Goal: Communication & Community: Answer question/provide support

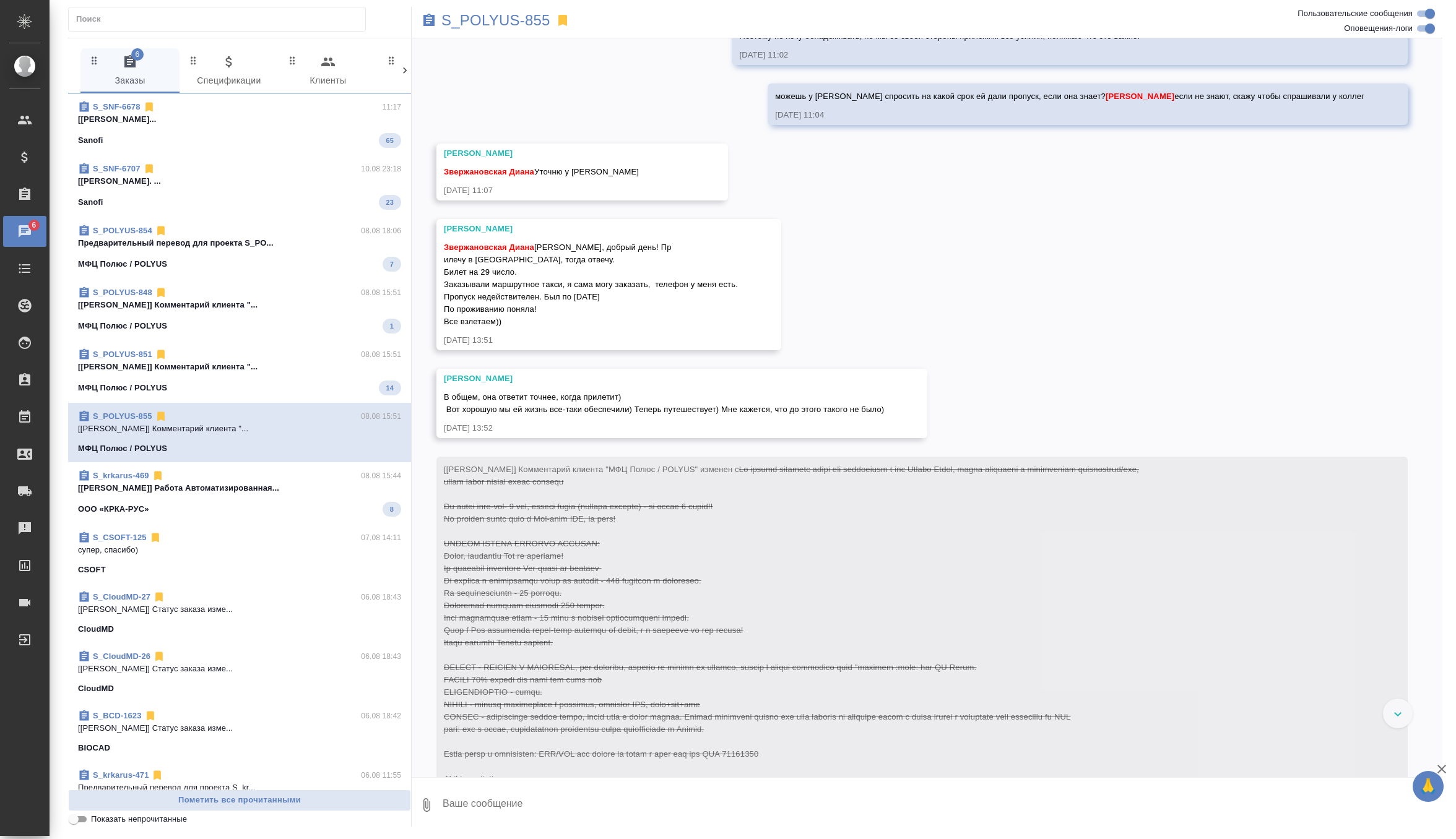
scroll to position [3276, 0]
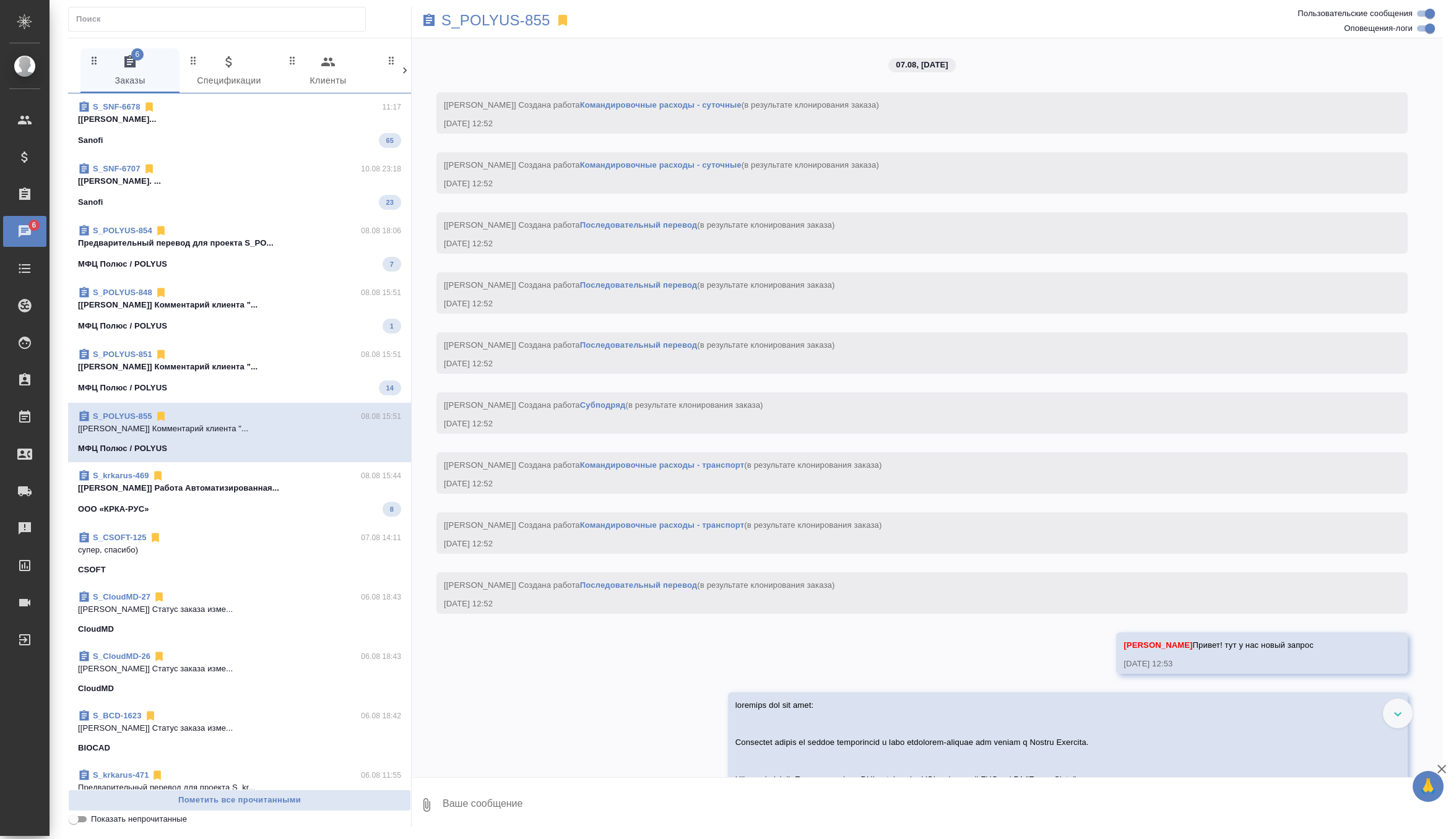
scroll to position [3276, 0]
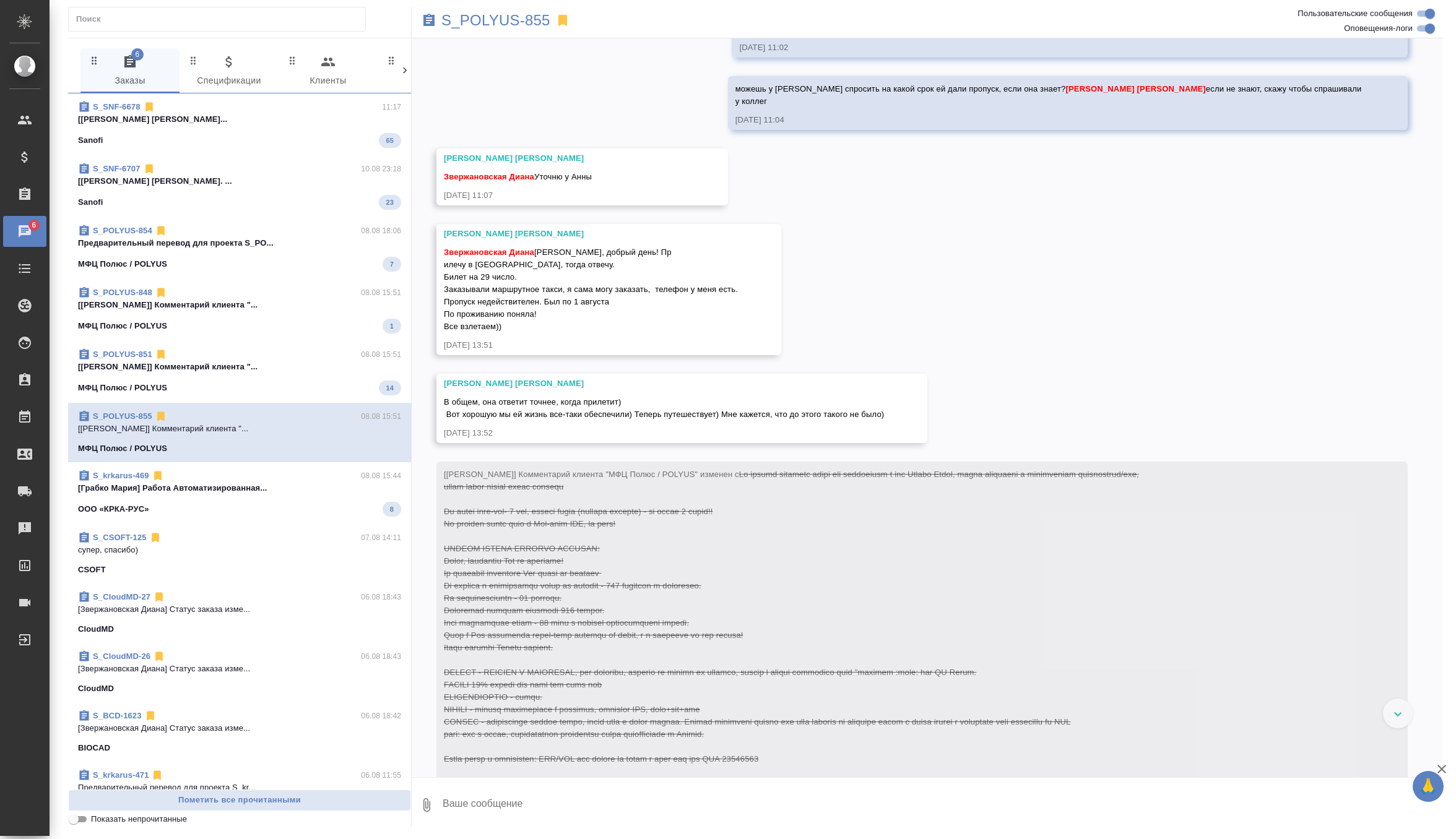
scroll to position [3301, 0]
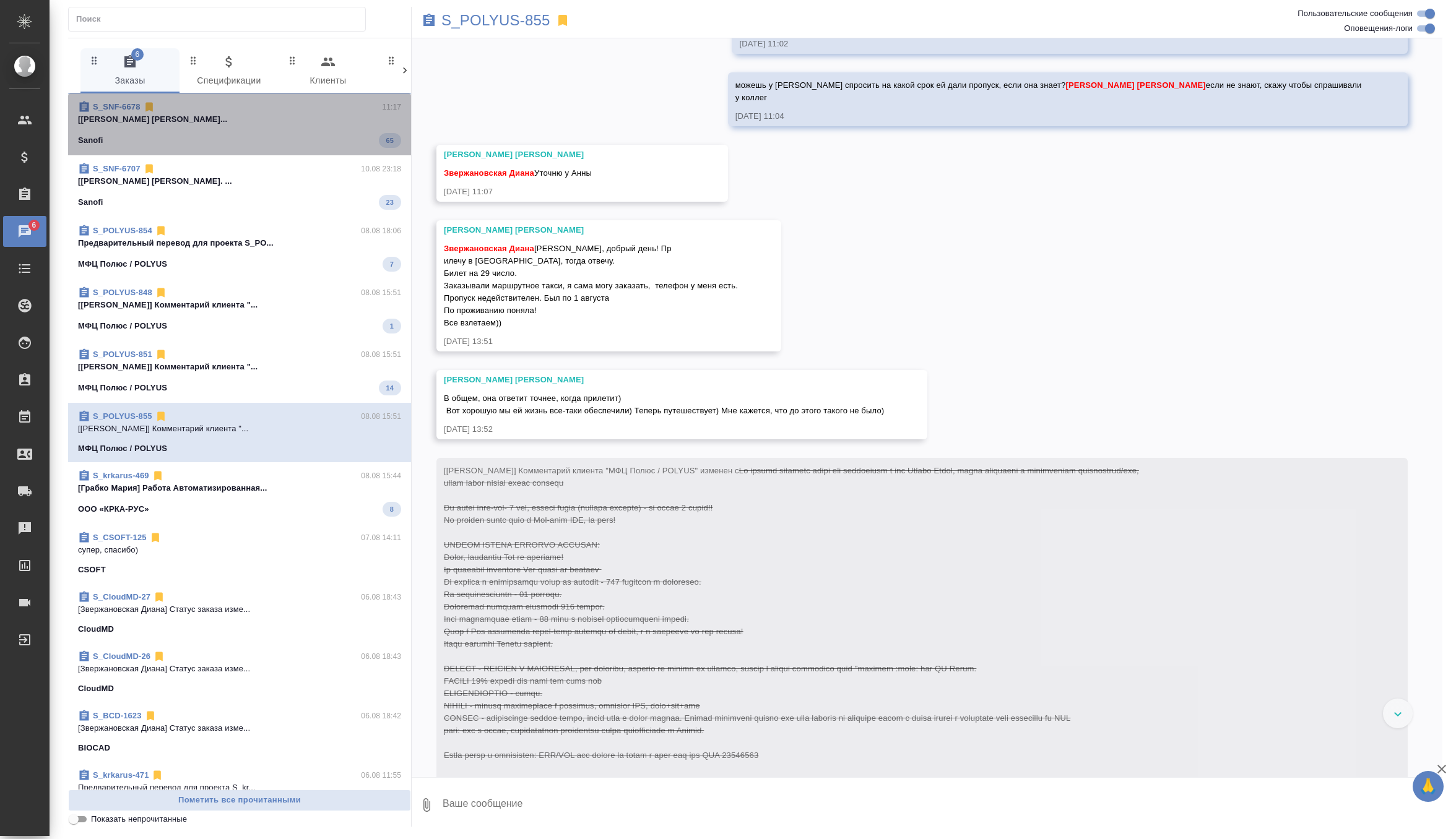
click at [299, 119] on p "[Горшкова Валентина] Работа Постредактур..." at bounding box center [239, 119] width 323 height 12
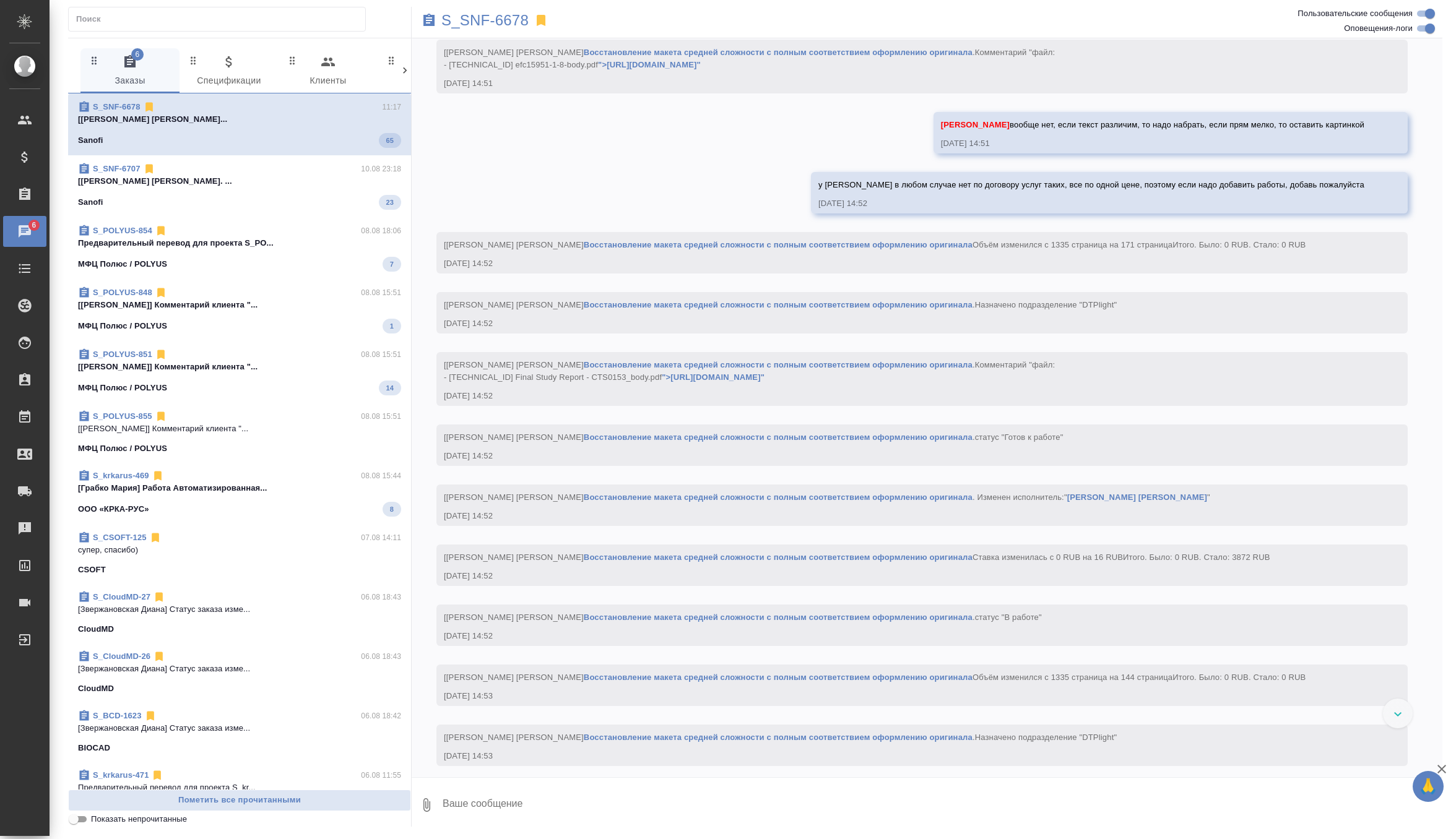
scroll to position [19696, 0]
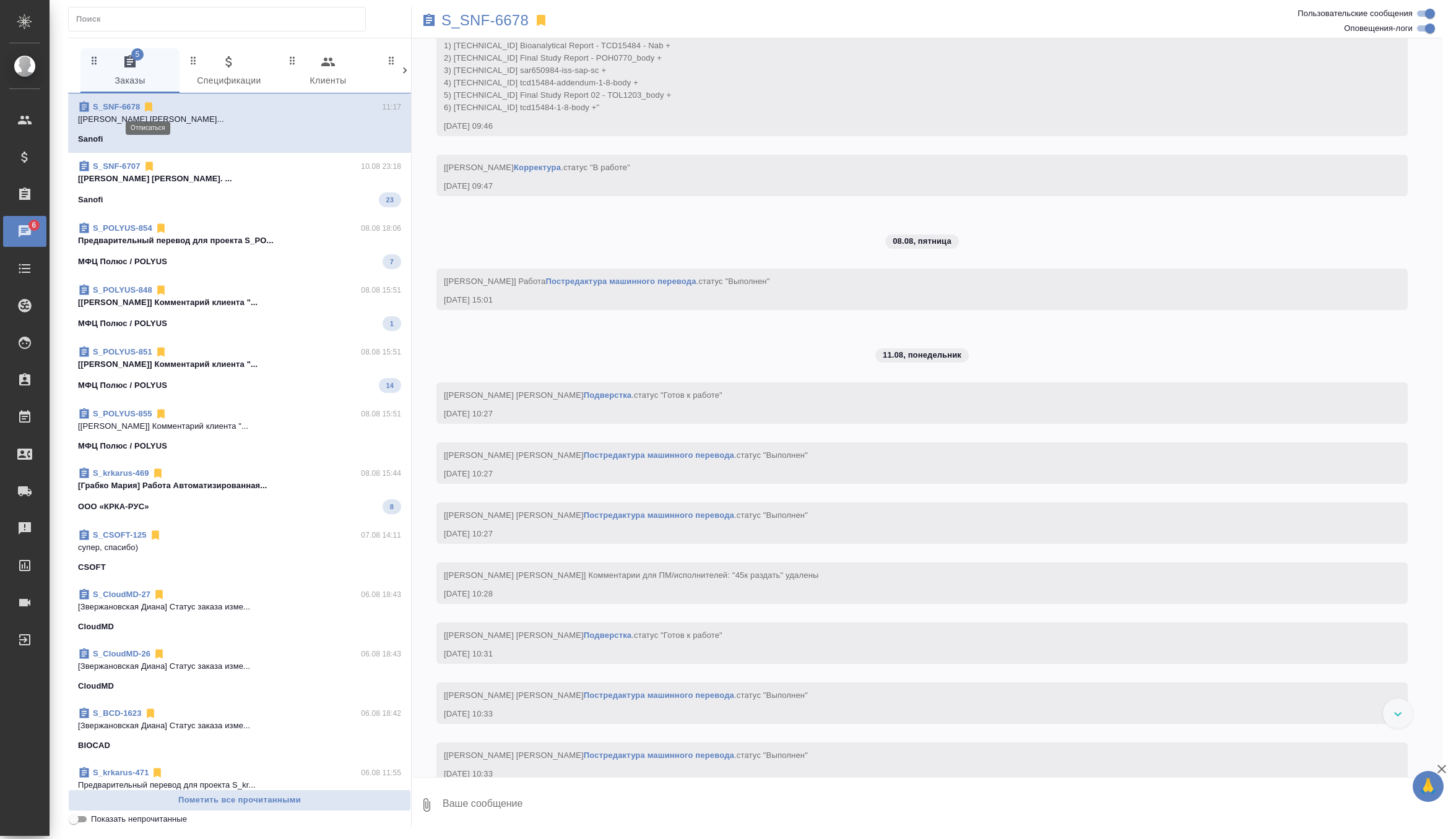
click at [147, 109] on icon at bounding box center [149, 107] width 7 height 9
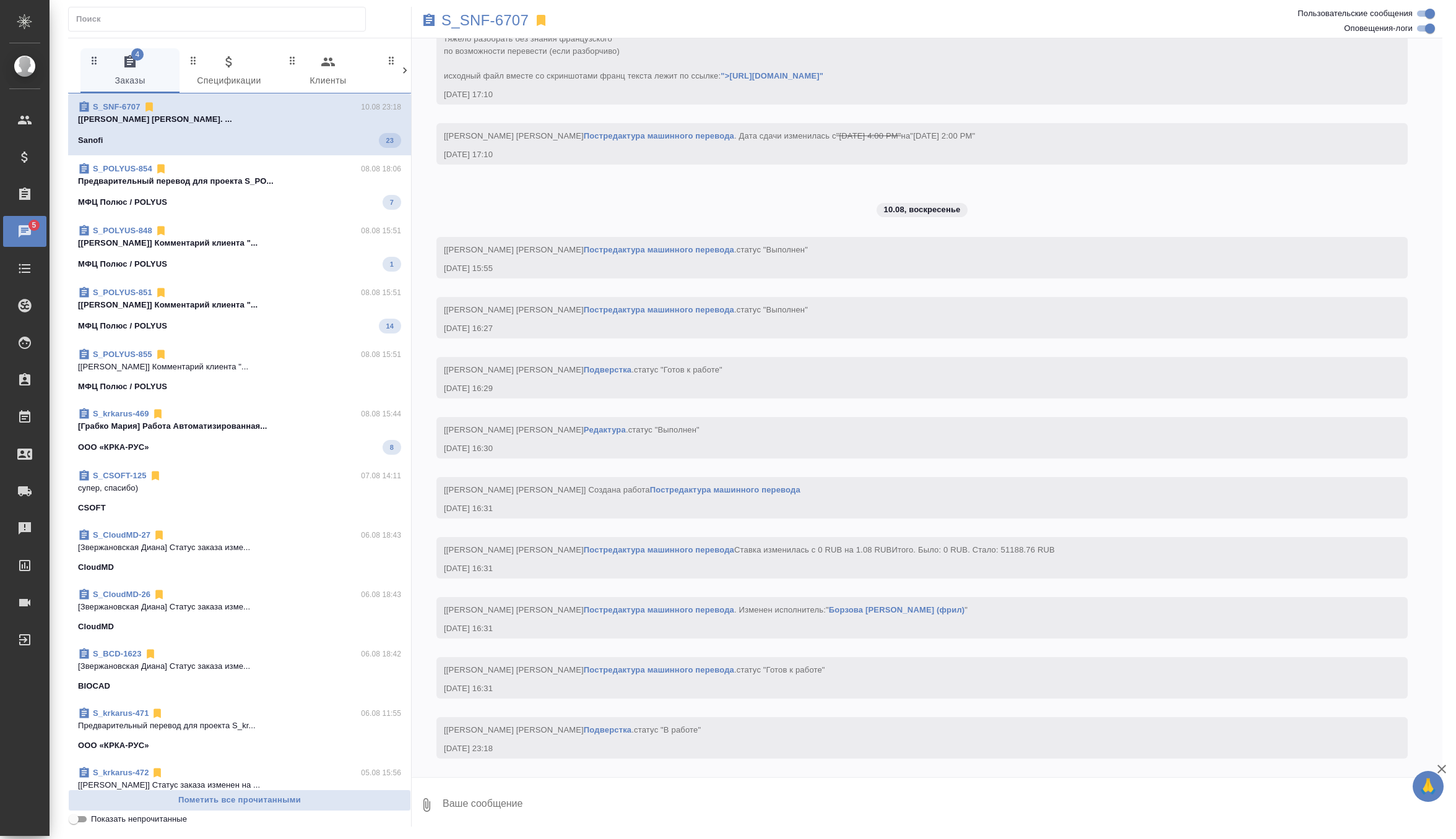
scroll to position [5935, 0]
click at [148, 109] on icon at bounding box center [149, 107] width 7 height 9
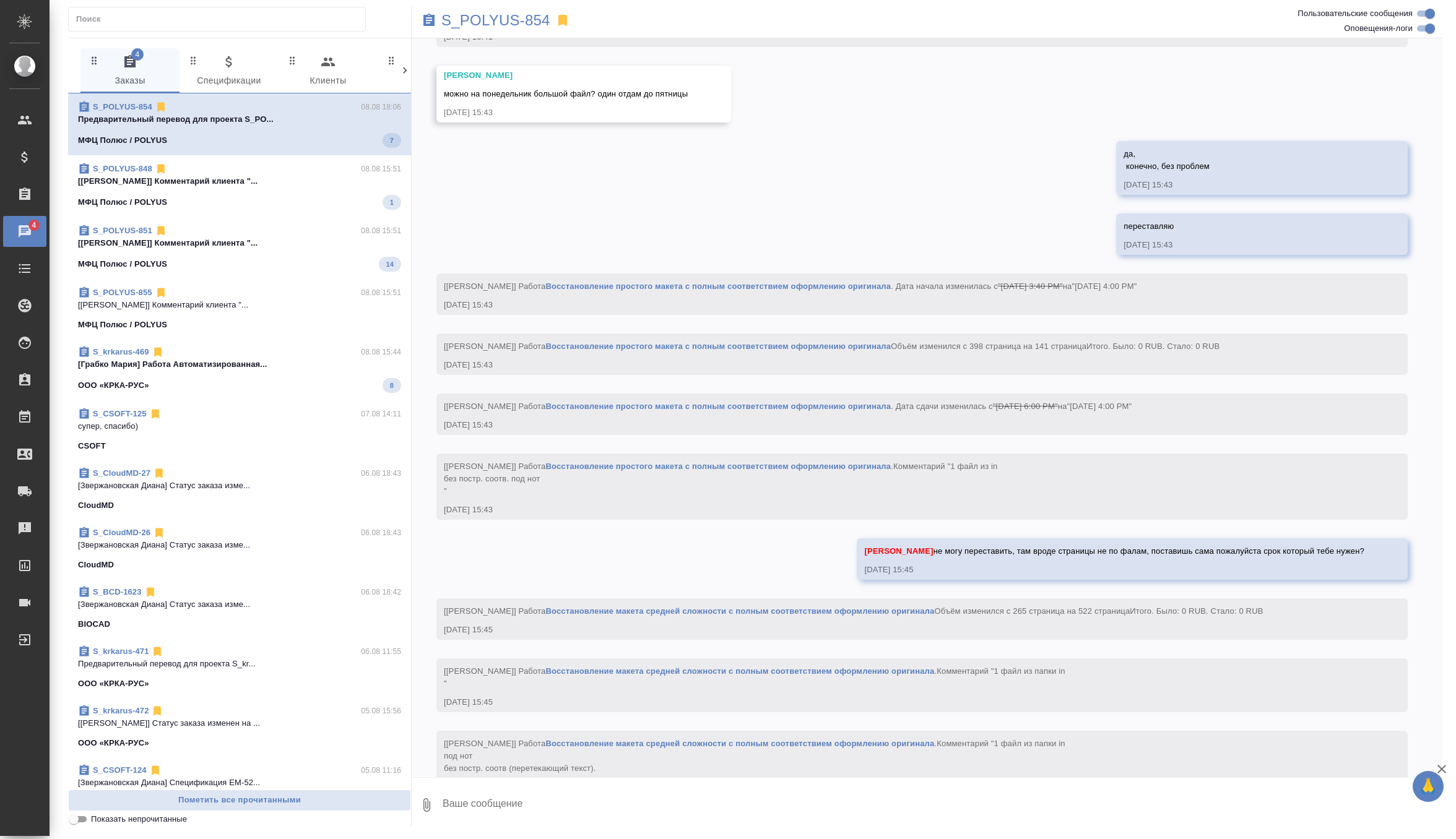
click at [229, 122] on p "Предварительный перевод для проекта S_PO..." at bounding box center [239, 119] width 323 height 12
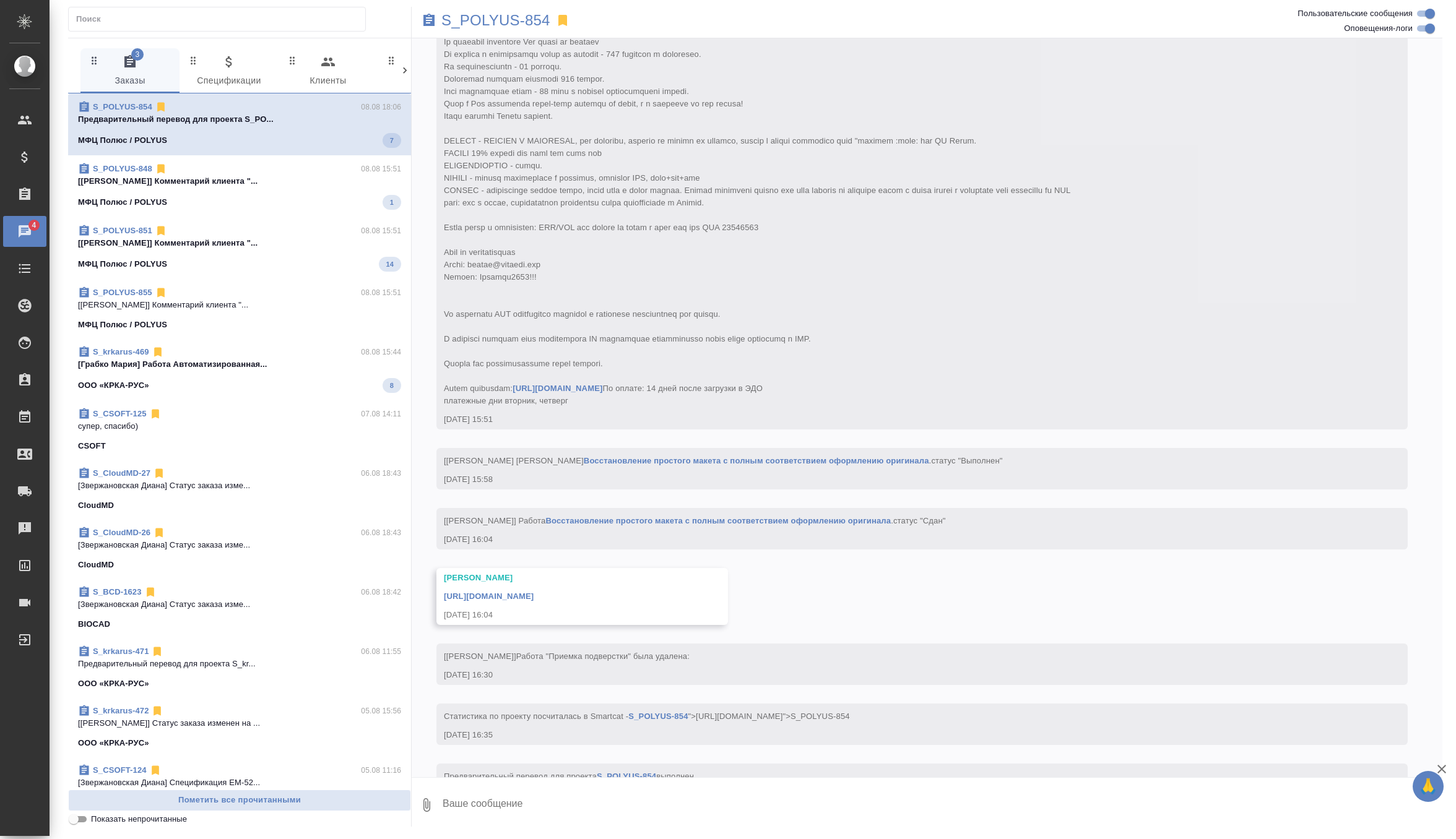
scroll to position [14940, 0]
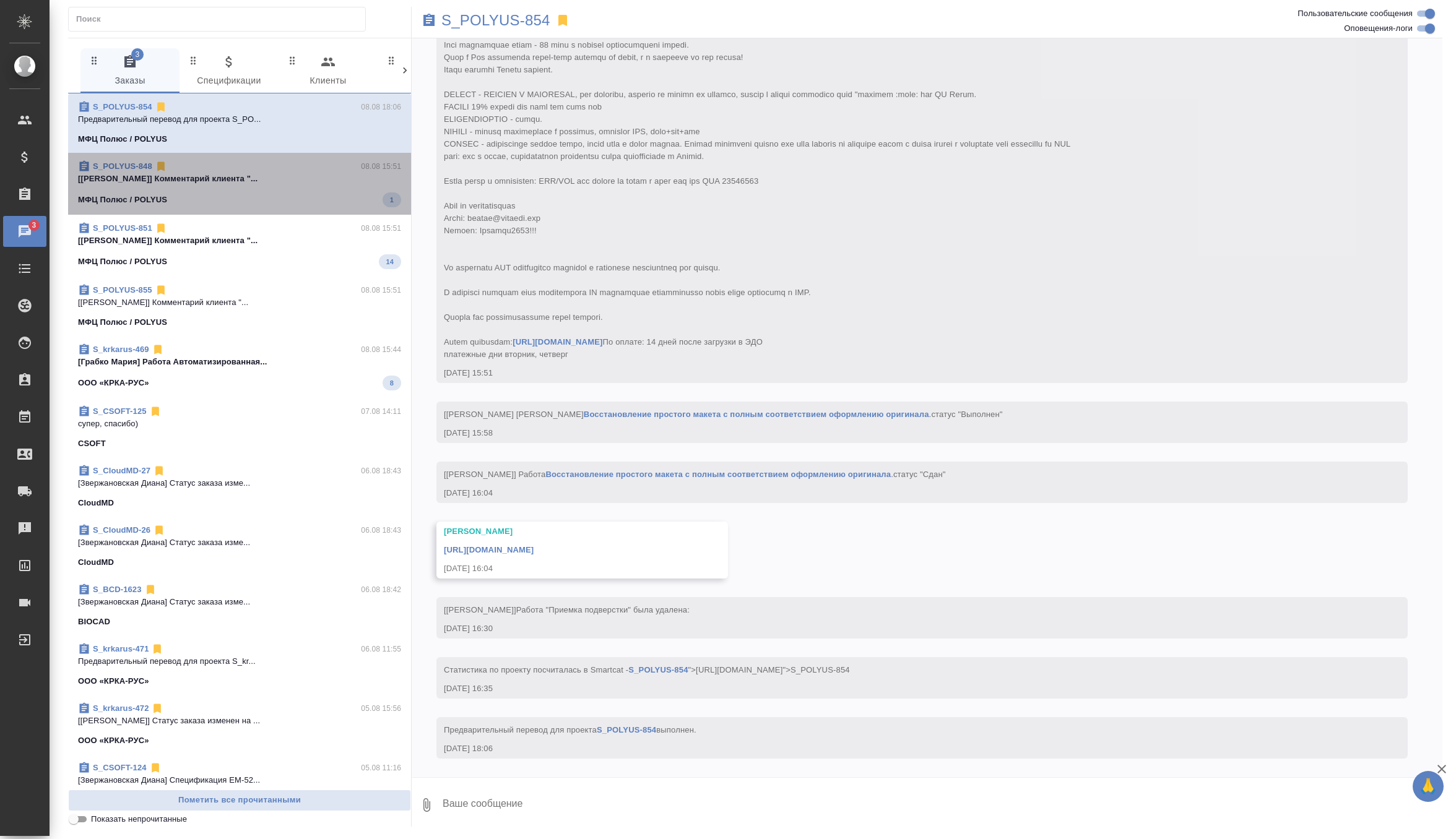
click at [258, 194] on div "МФЦ Полюс / POLYUS 1" at bounding box center [239, 200] width 323 height 15
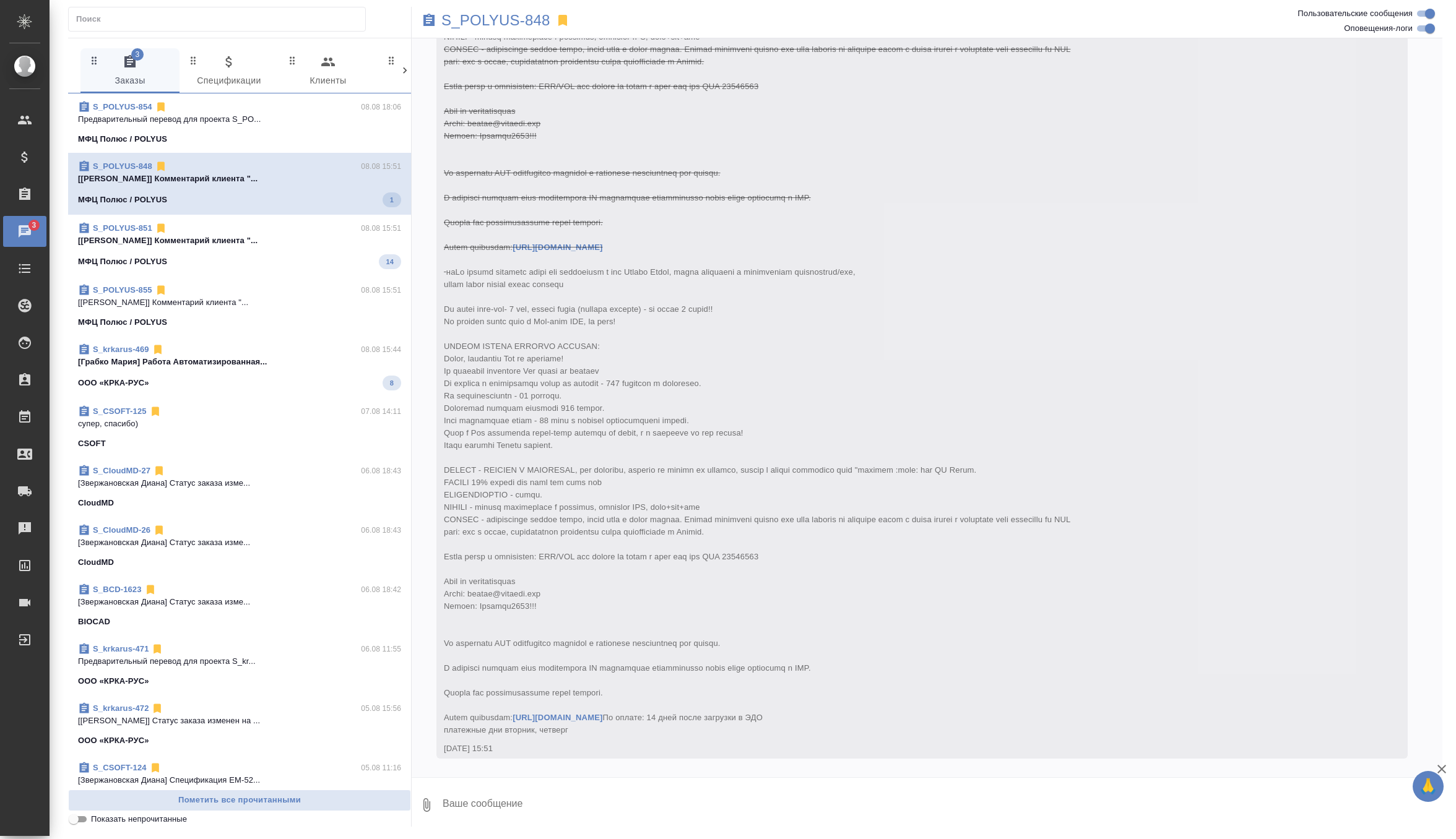
scroll to position [3235, 0]
click at [342, 239] on p "[[PERSON_NAME]] Комментарий клиента "..." at bounding box center [239, 237] width 323 height 12
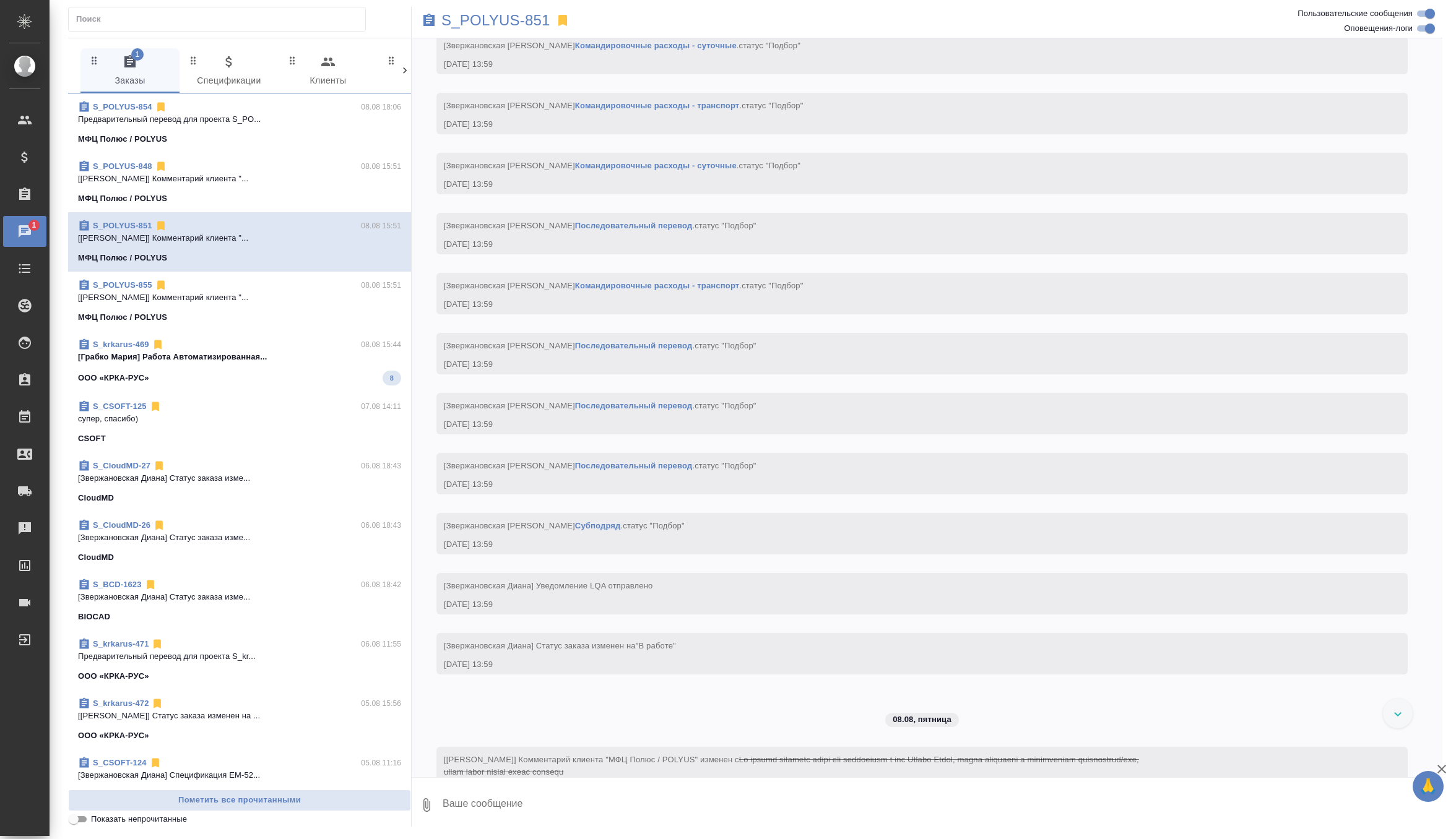
scroll to position [788, 0]
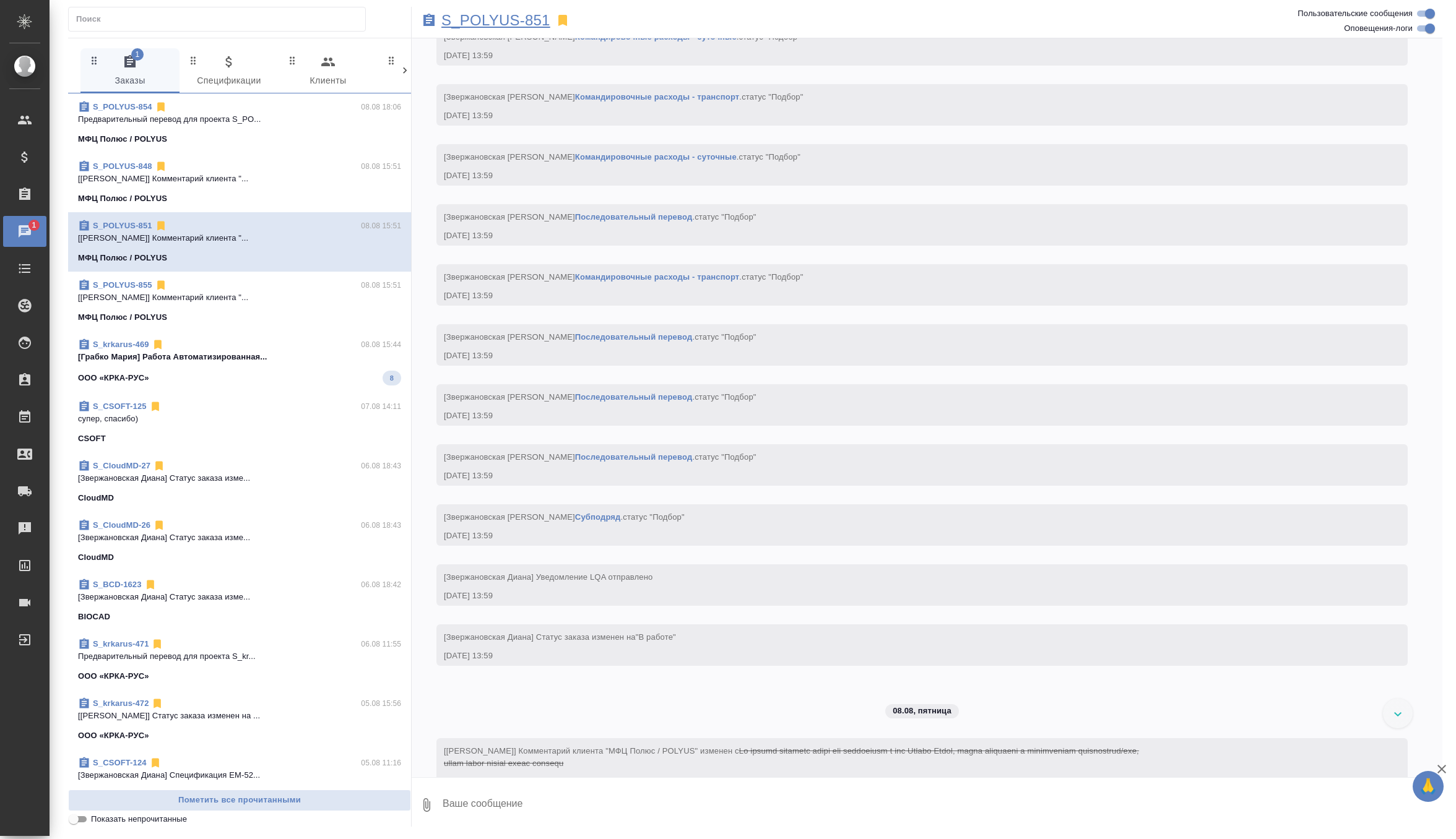
click at [529, 19] on p "S_POLYUS-851" at bounding box center [496, 20] width 109 height 12
click at [313, 362] on p "[Грабко Мария] Работа Автоматизированная..." at bounding box center [239, 356] width 323 height 12
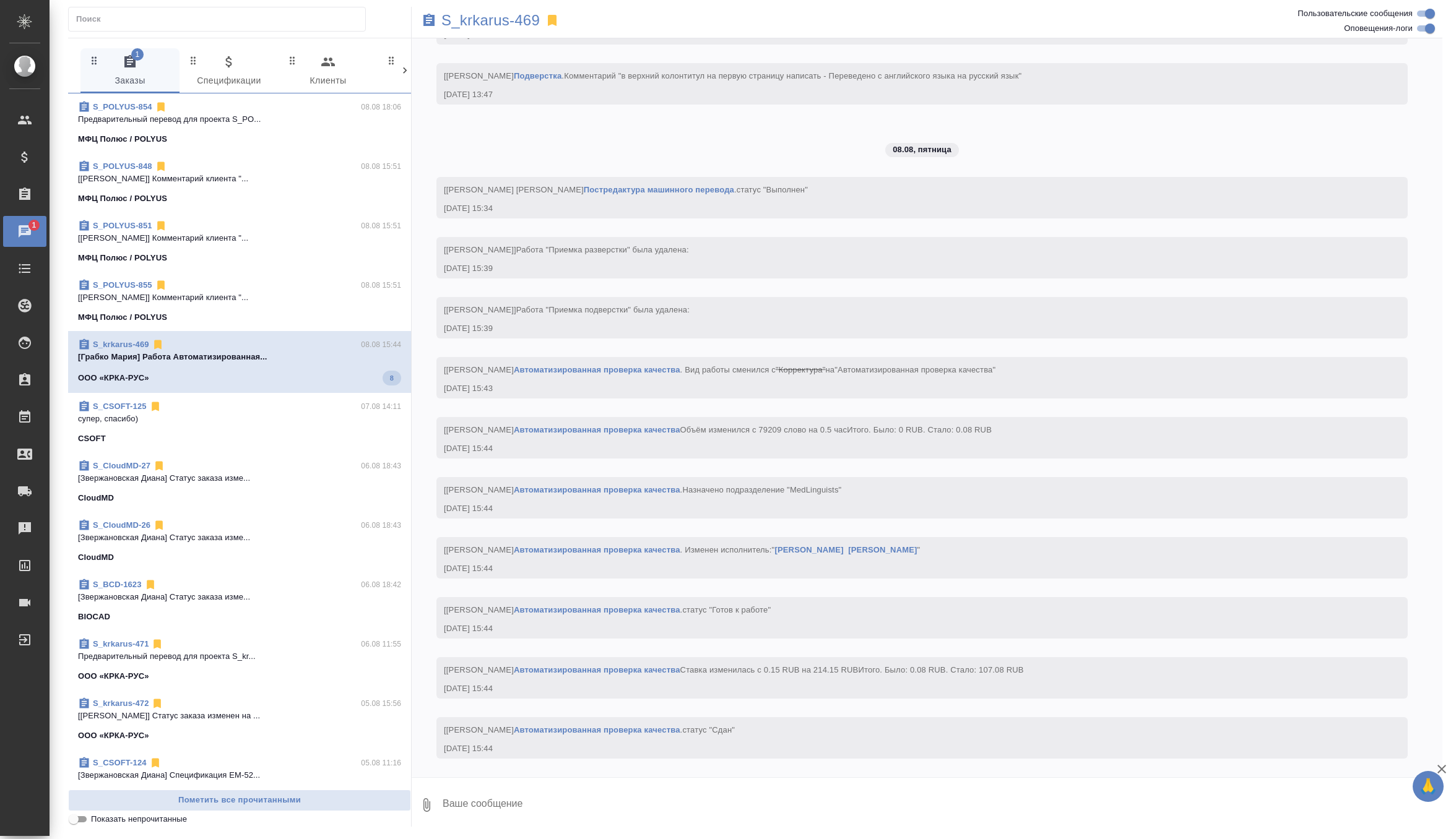
scroll to position [23507, 0]
click at [258, 123] on p "Жду, когда ответит, тк она пока не на св..." at bounding box center [240, 119] width 321 height 12
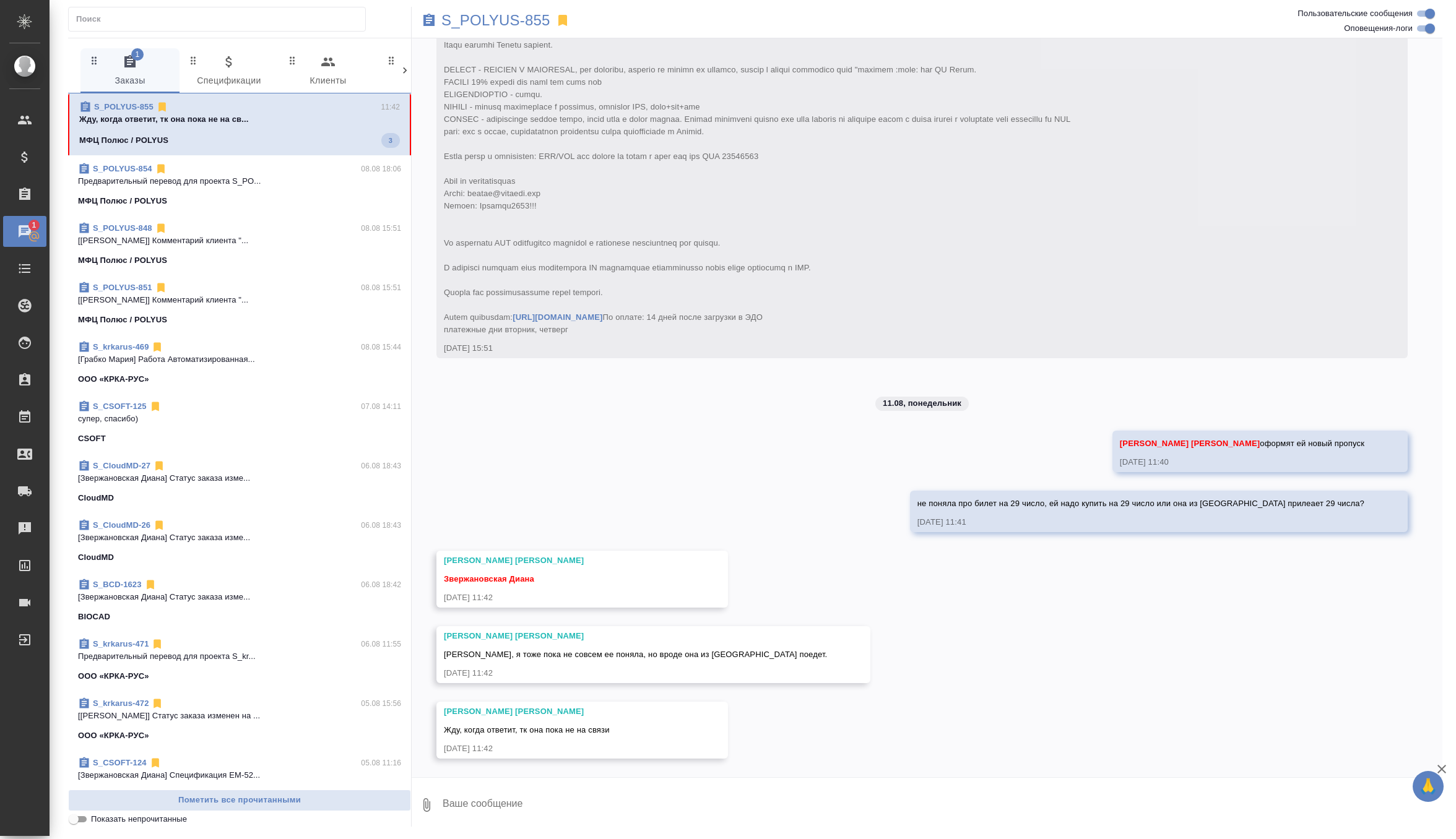
scroll to position [4457, 0]
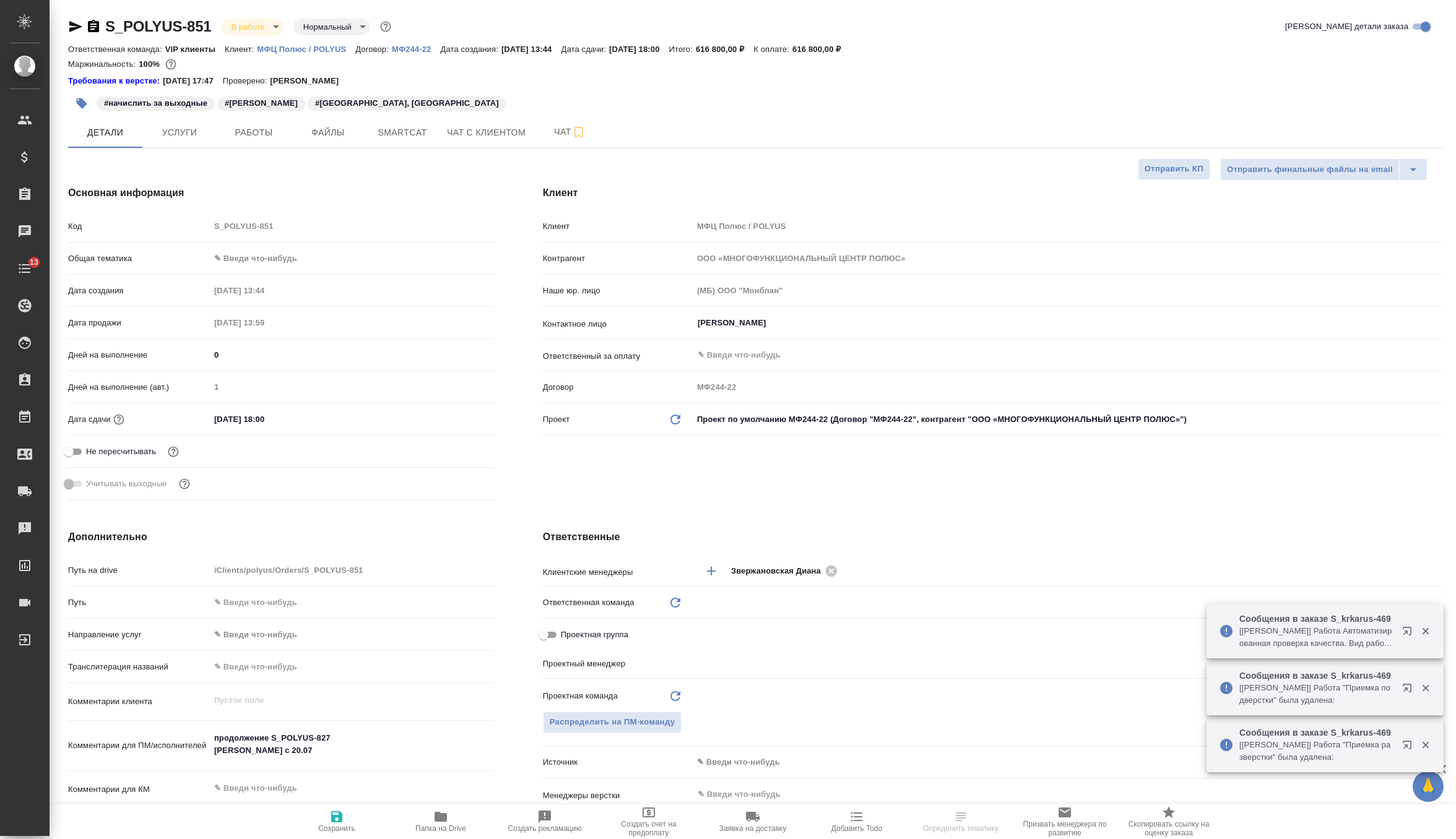
select select "RU"
type input "Юридический"
type input "[PERSON_NAME]"
type input "Павлова Антонина a.pavlova"
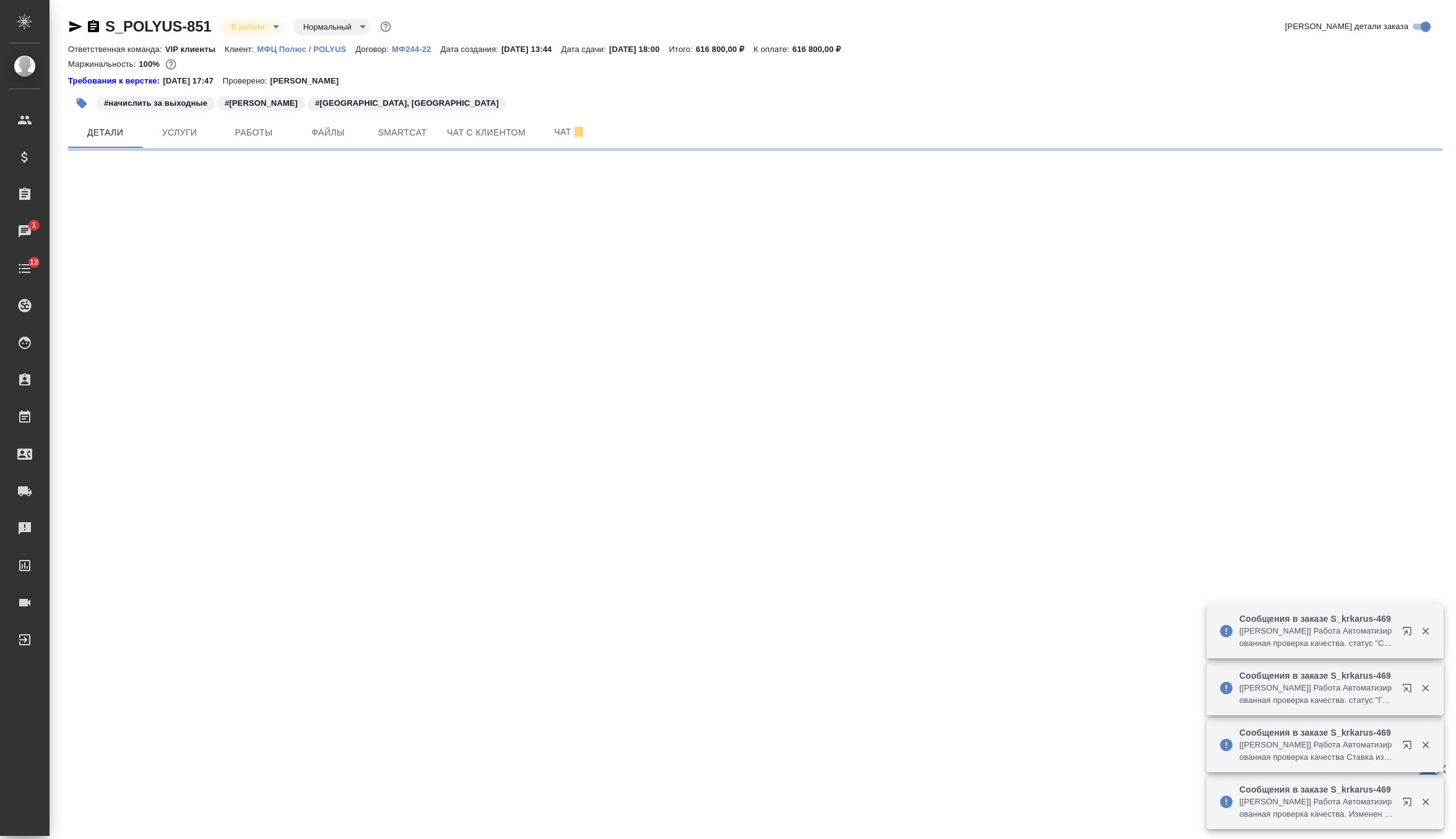
select select "RU"
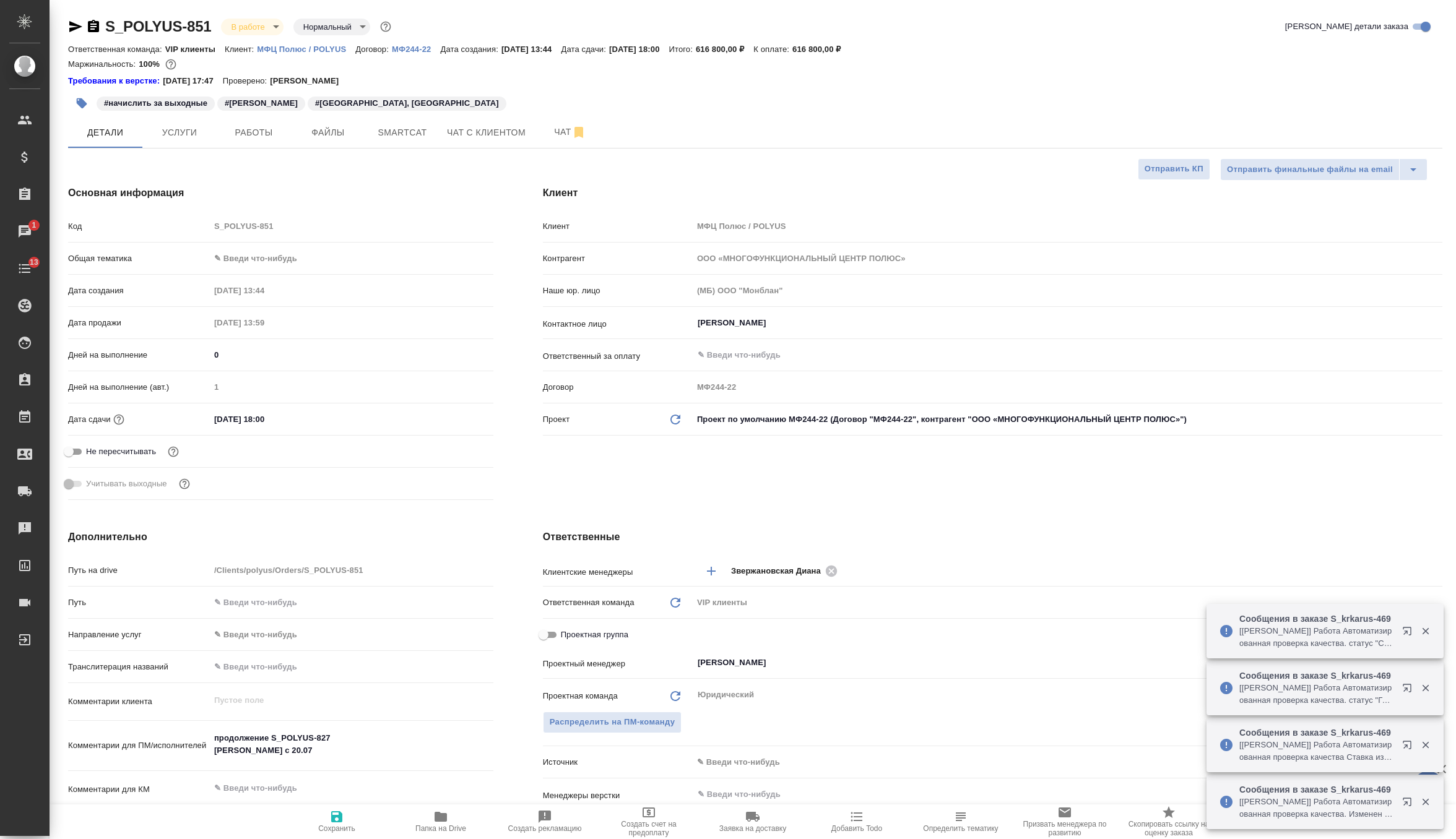
type textarea "x"
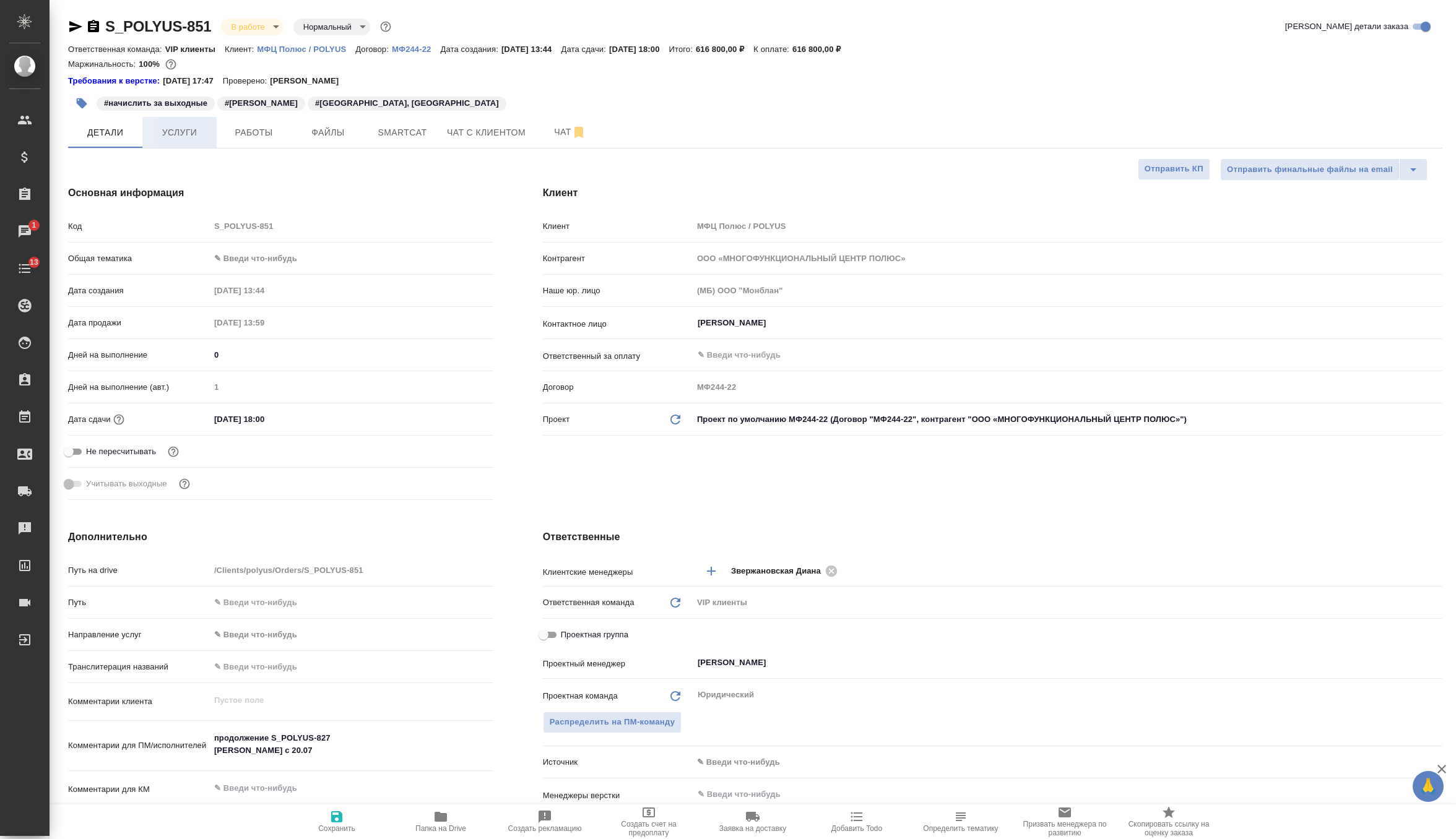
click at [189, 140] on button "Услуги" at bounding box center [180, 132] width 75 height 31
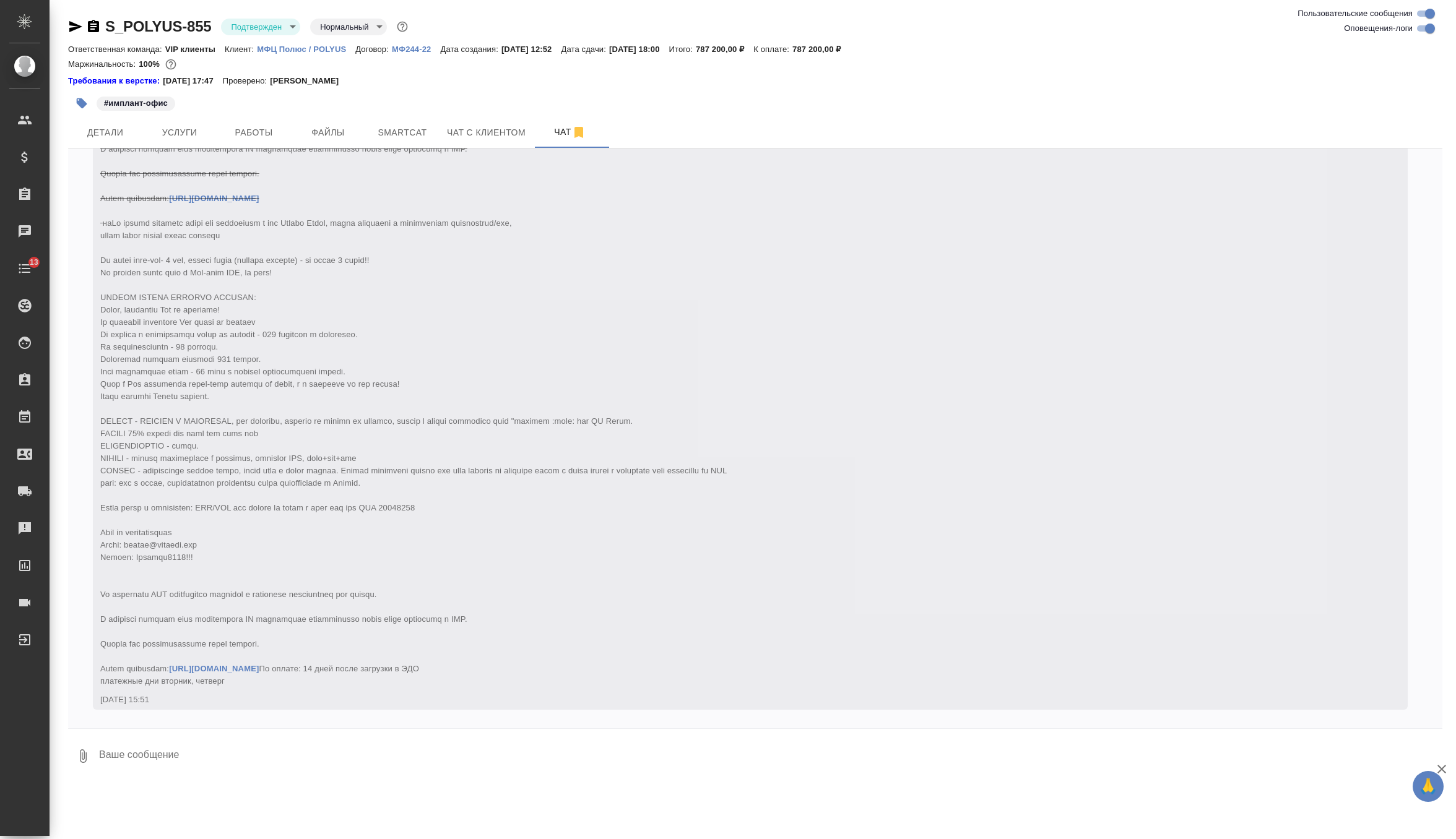
scroll to position [4191, 0]
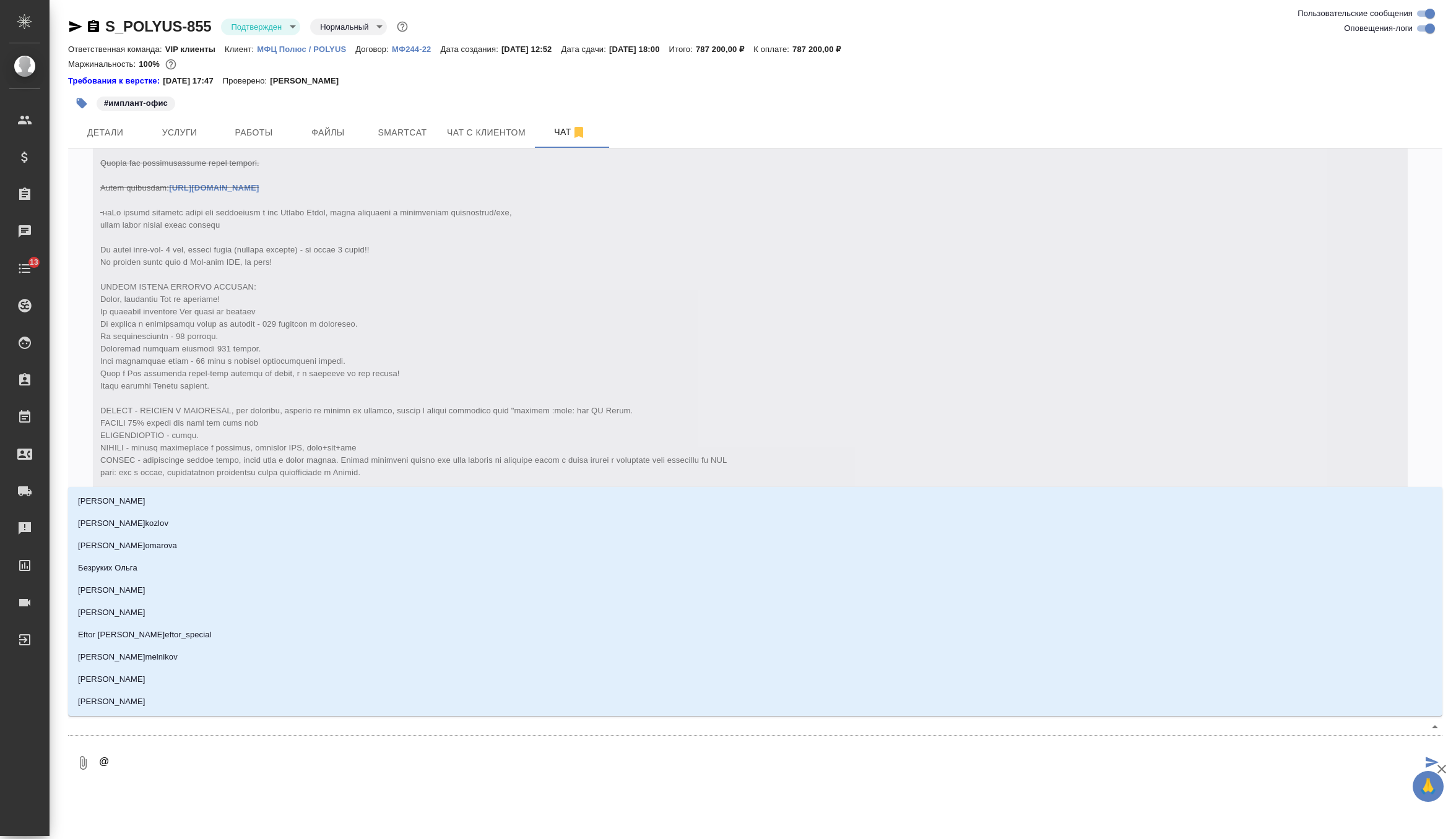
type textarea "@п"
type input "п"
type textarea "@по"
type input "по"
type textarea "@пол"
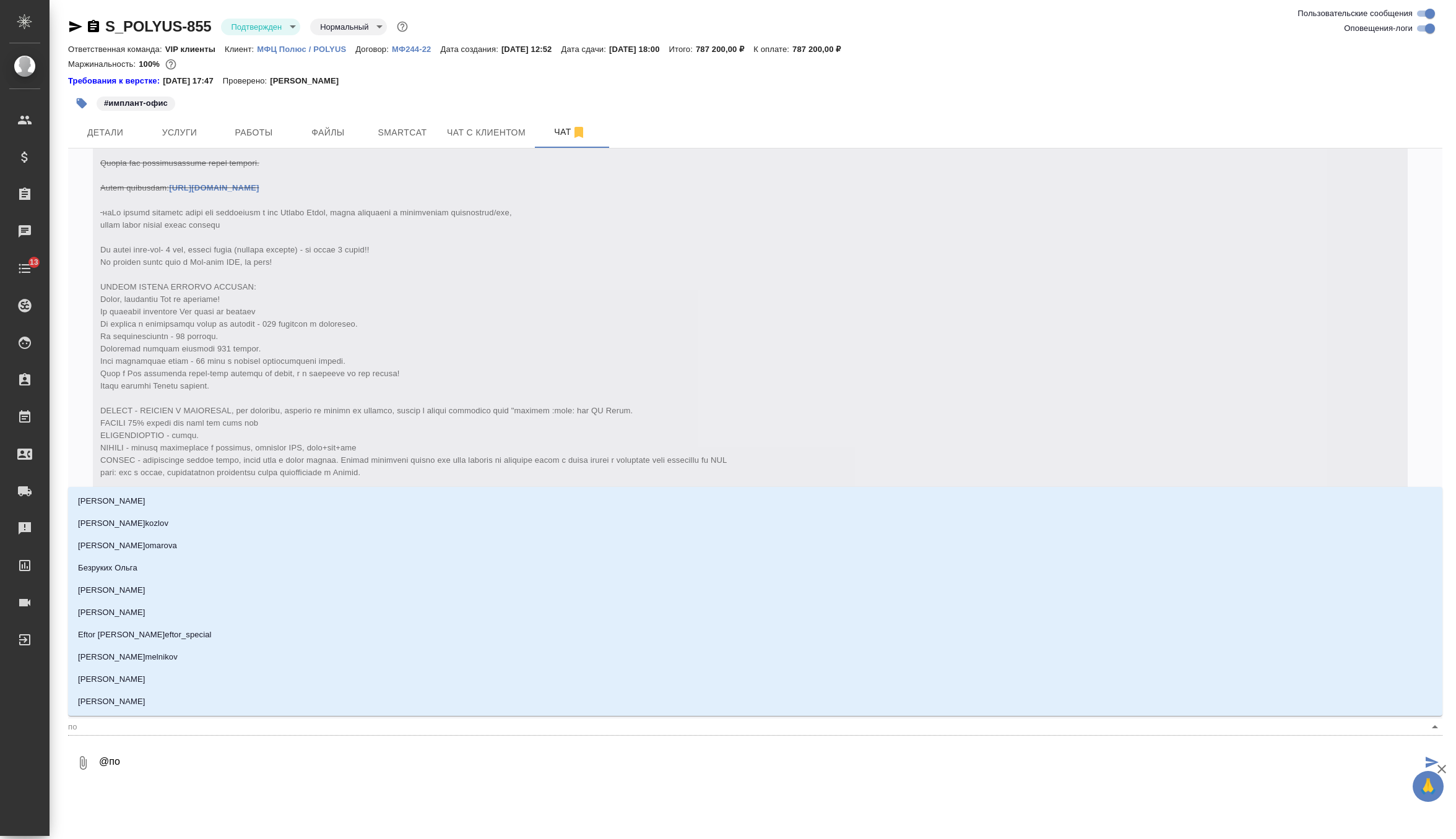
type input "пол"
type textarea "@полю"
type input "полю"
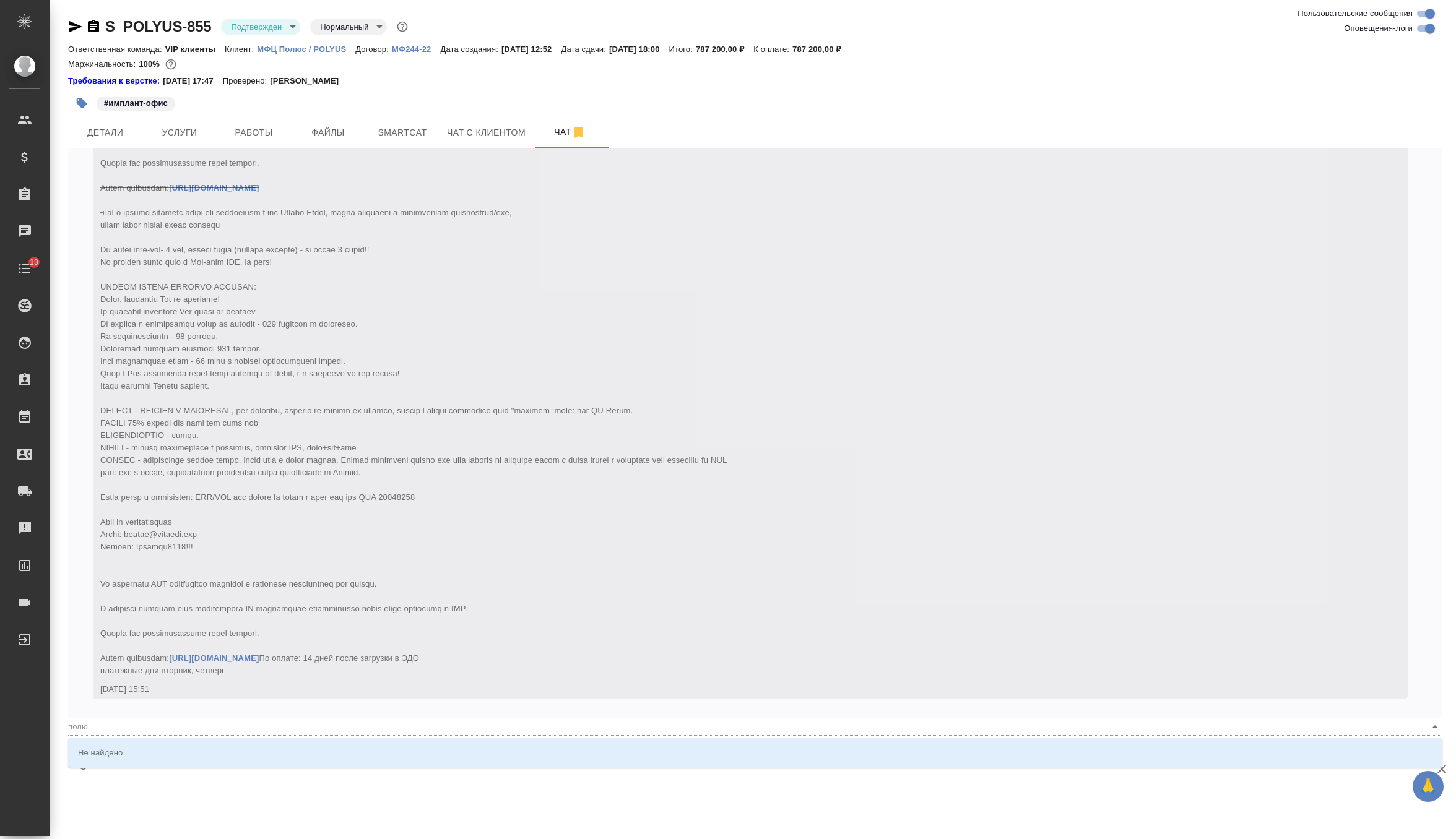
type textarea "@полюс"
type input "полюс"
type textarea "@полю"
type input "полю"
type textarea "@пол"
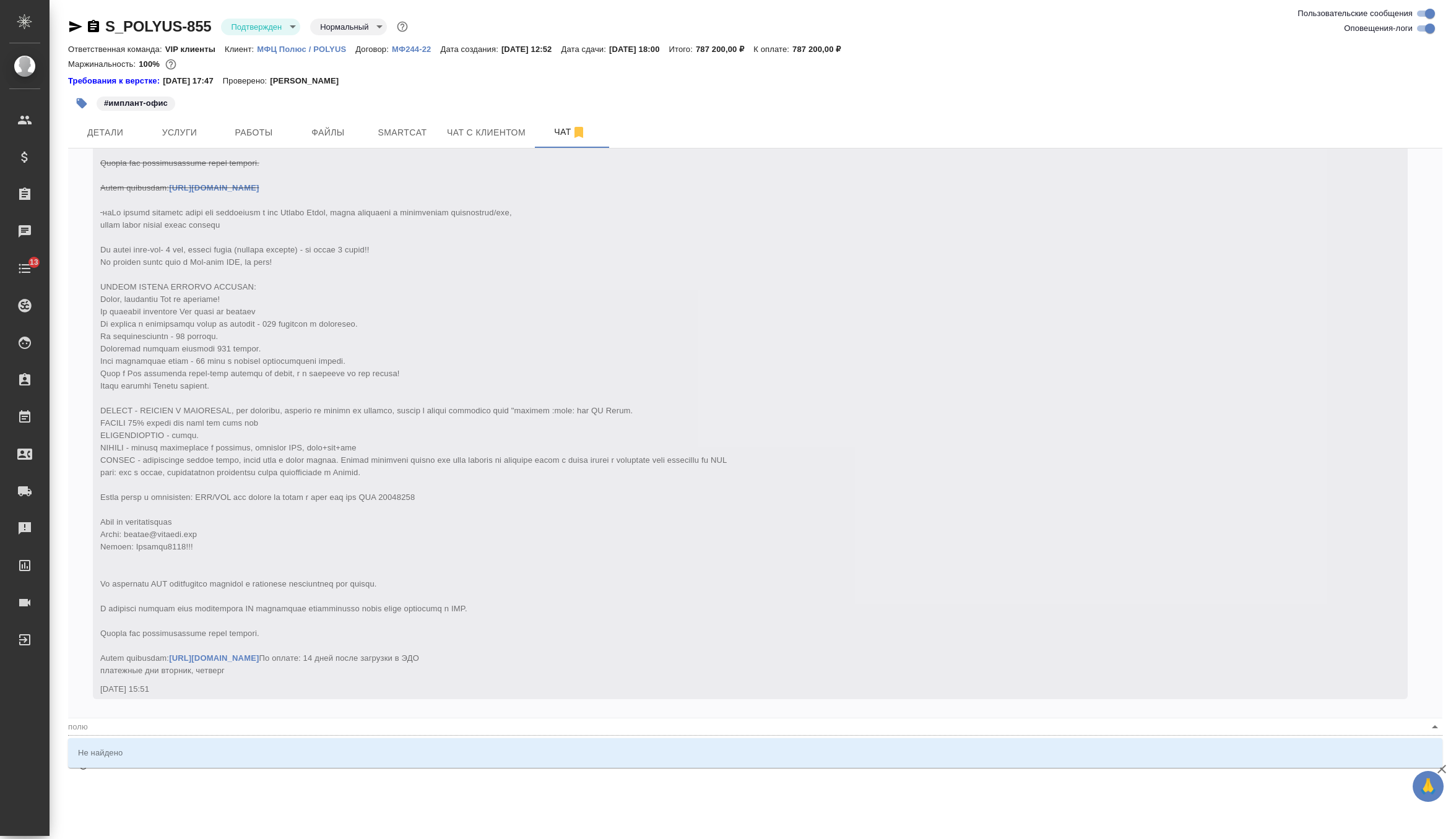
type input "пол"
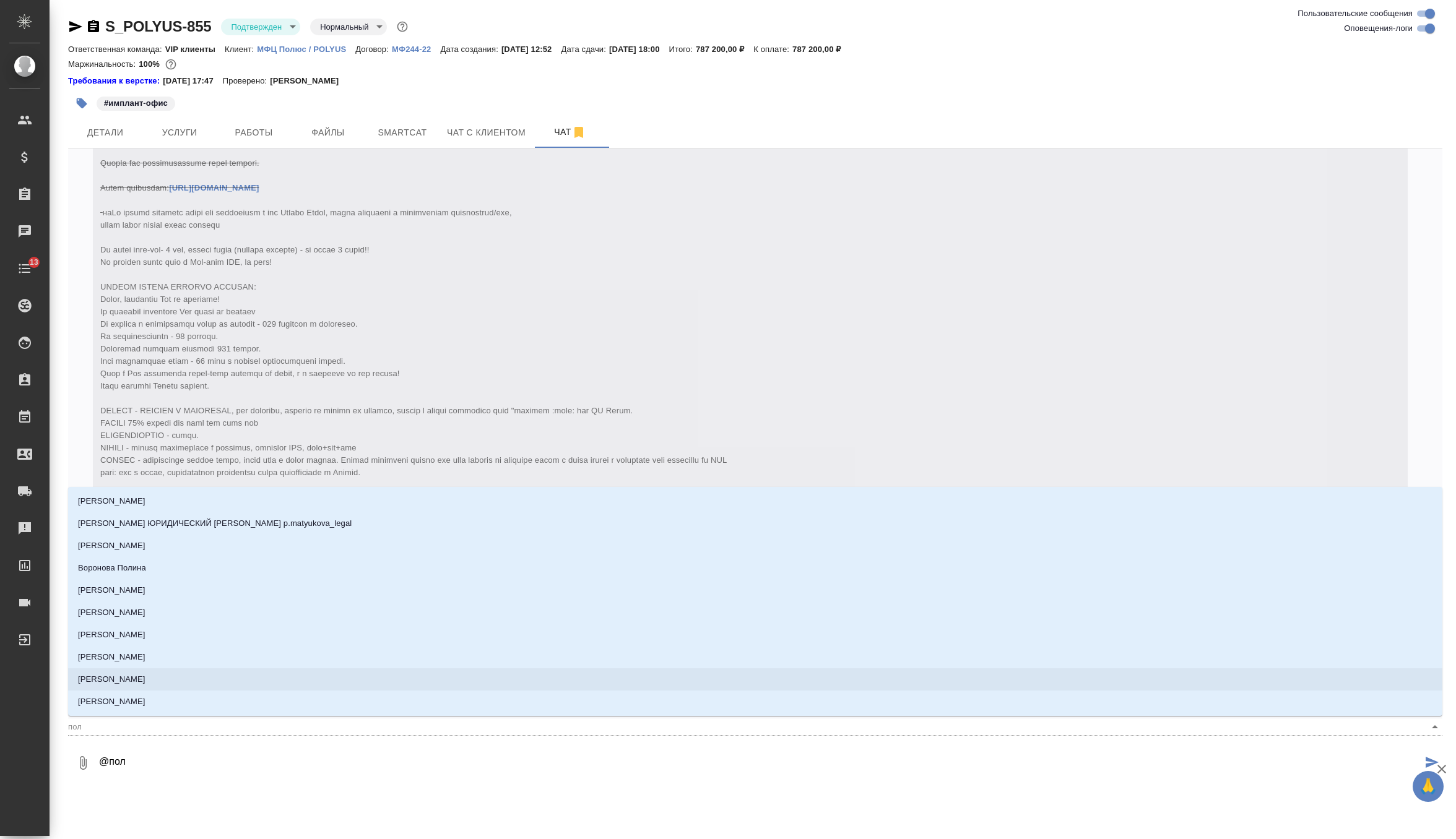
type textarea "@по"
type input "по"
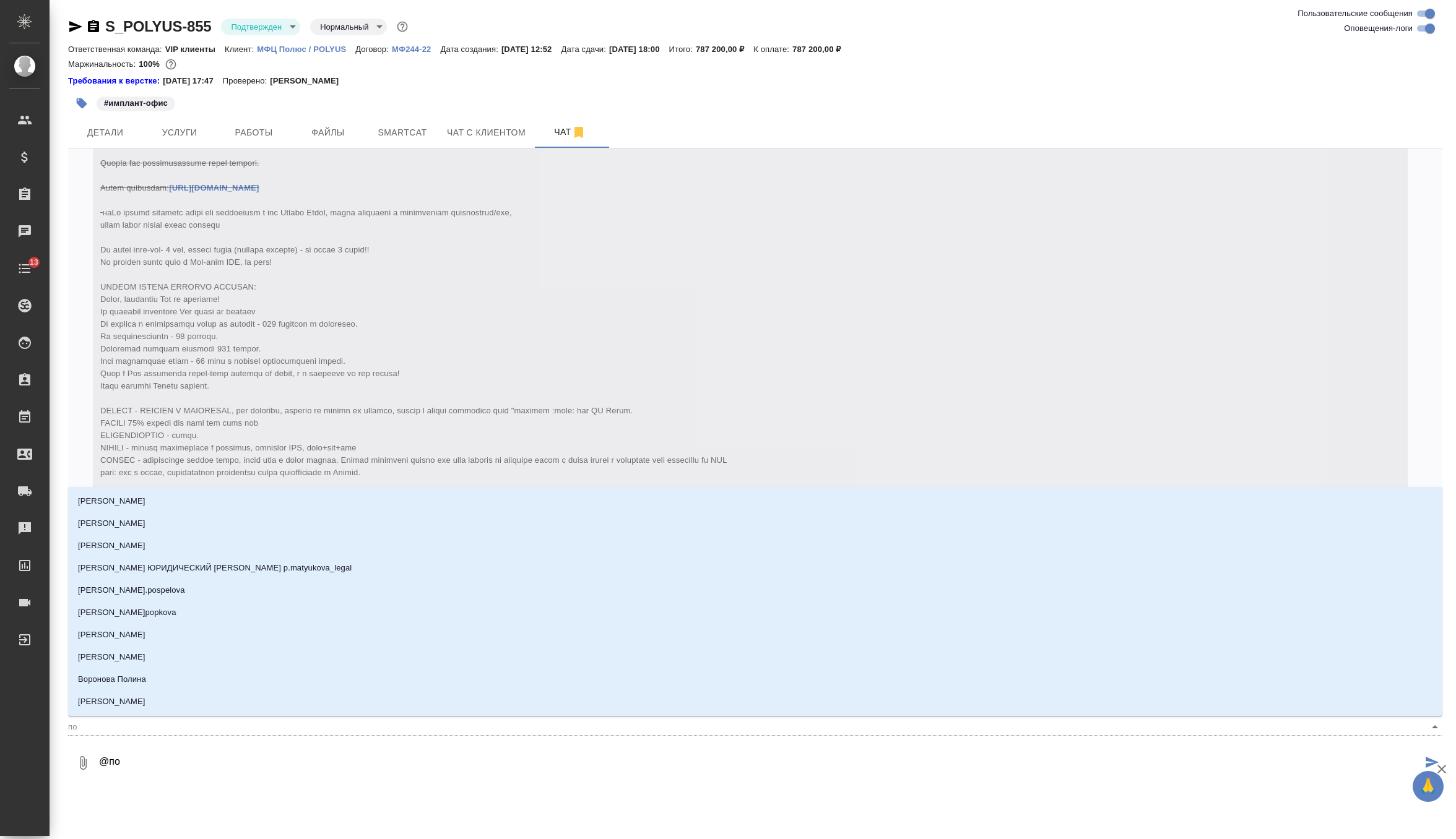
type textarea "@п"
type input "п"
type textarea "@"
type textarea "@ф"
type input "ф"
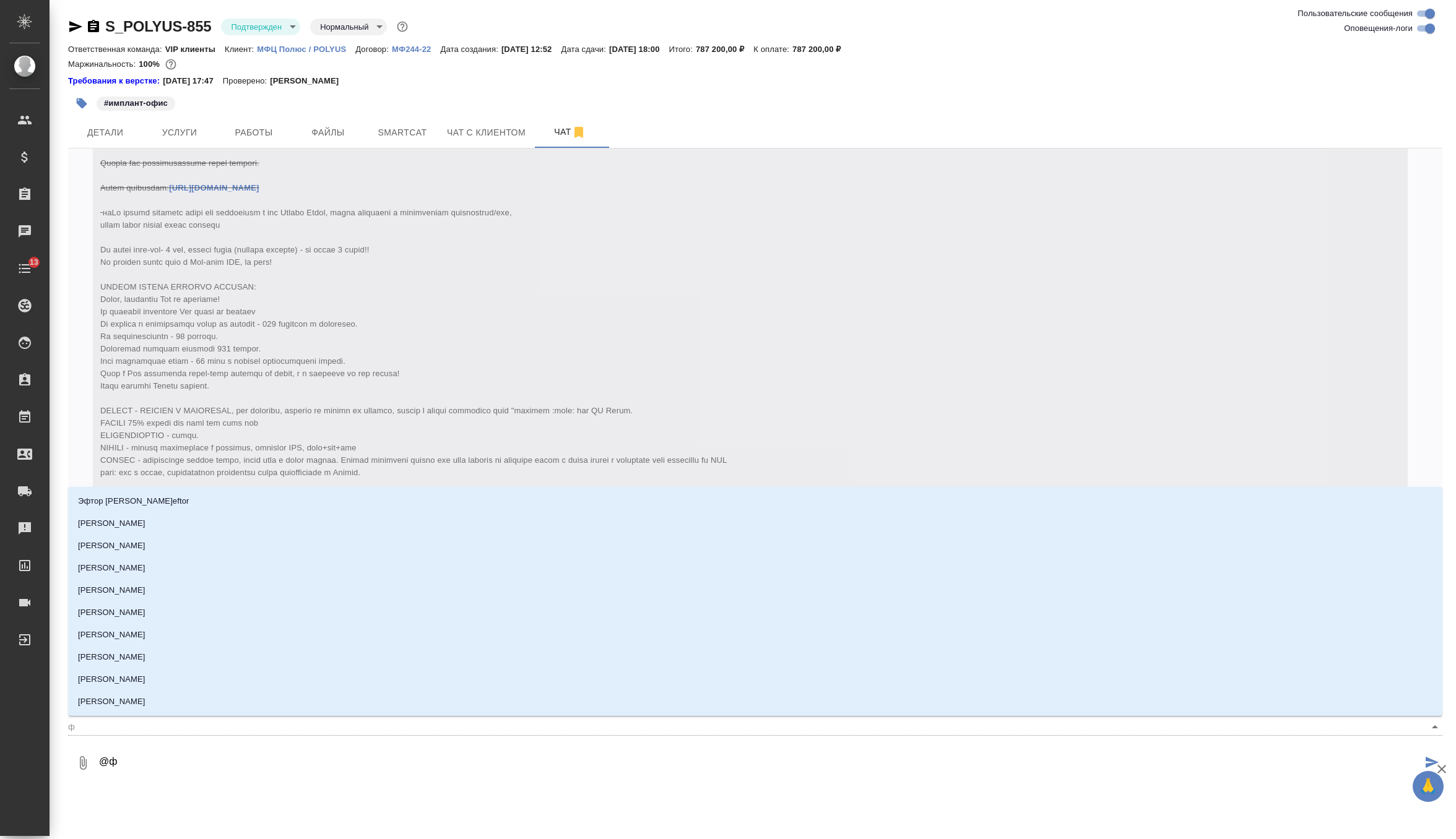
type textarea "@фе"
type input "фе"
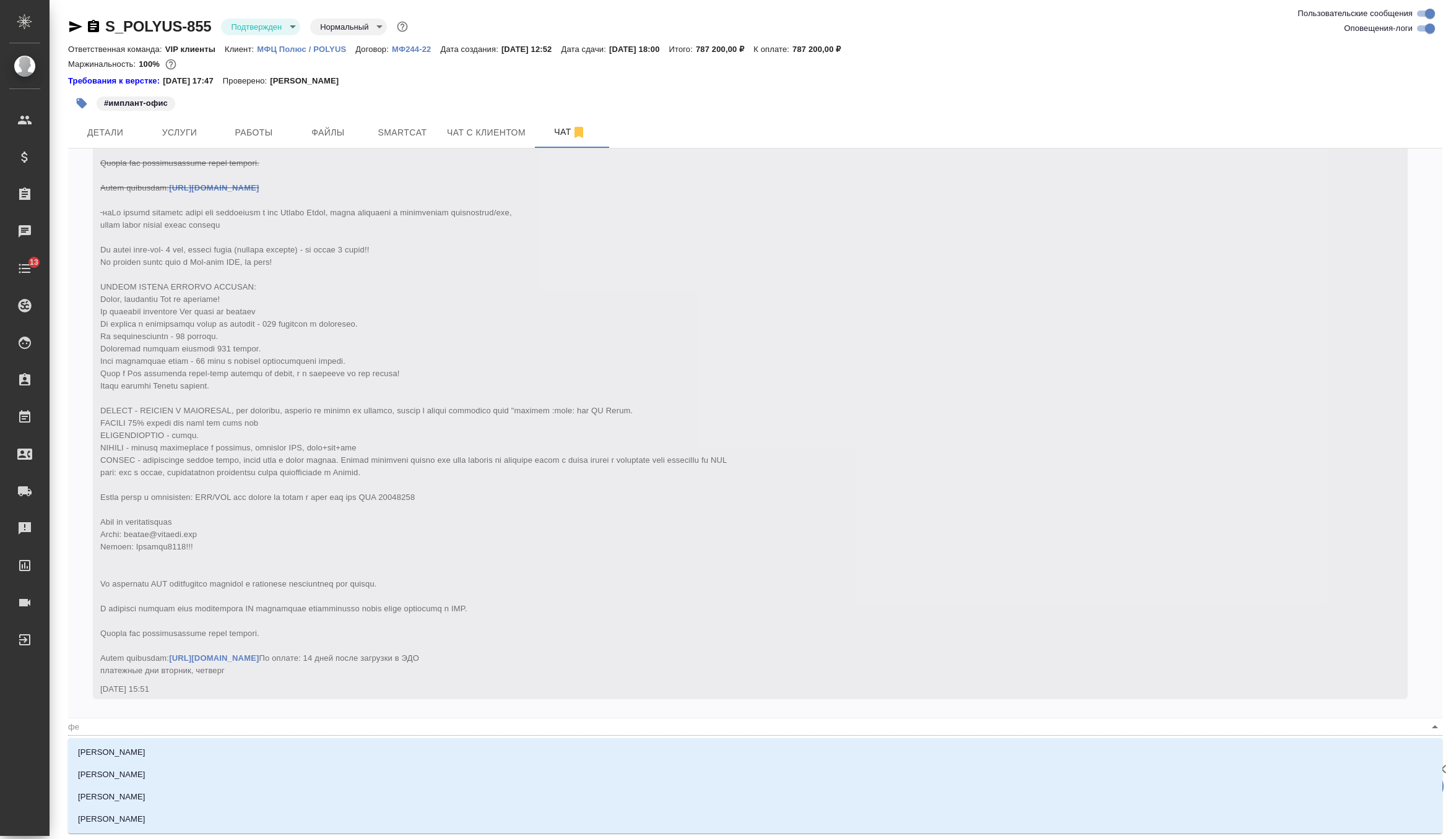
type textarea "@фед"
type input "фед"
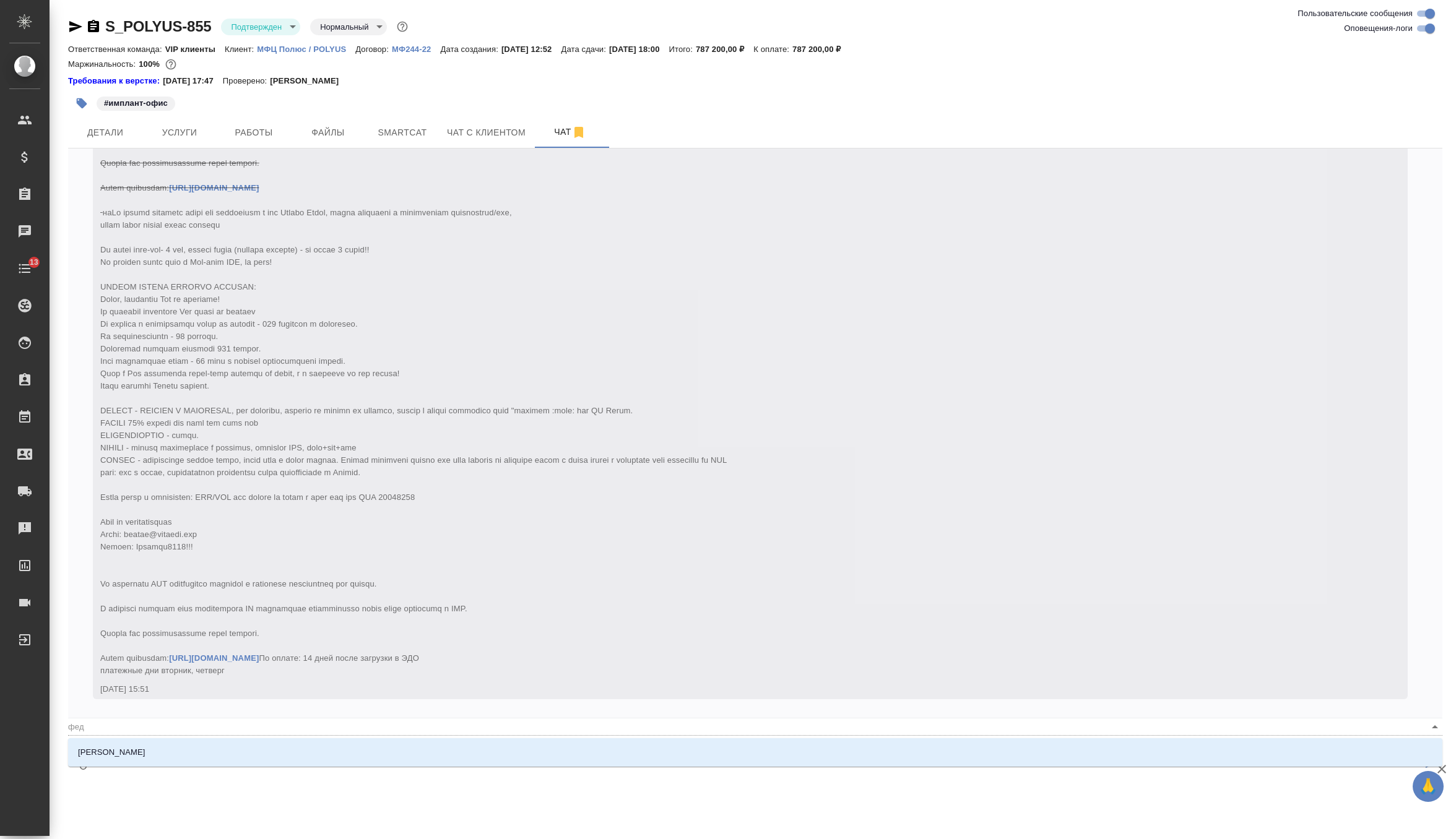
type textarea "@федо"
type input "федо"
type textarea "@федот"
type input "федот"
type textarea "@федото"
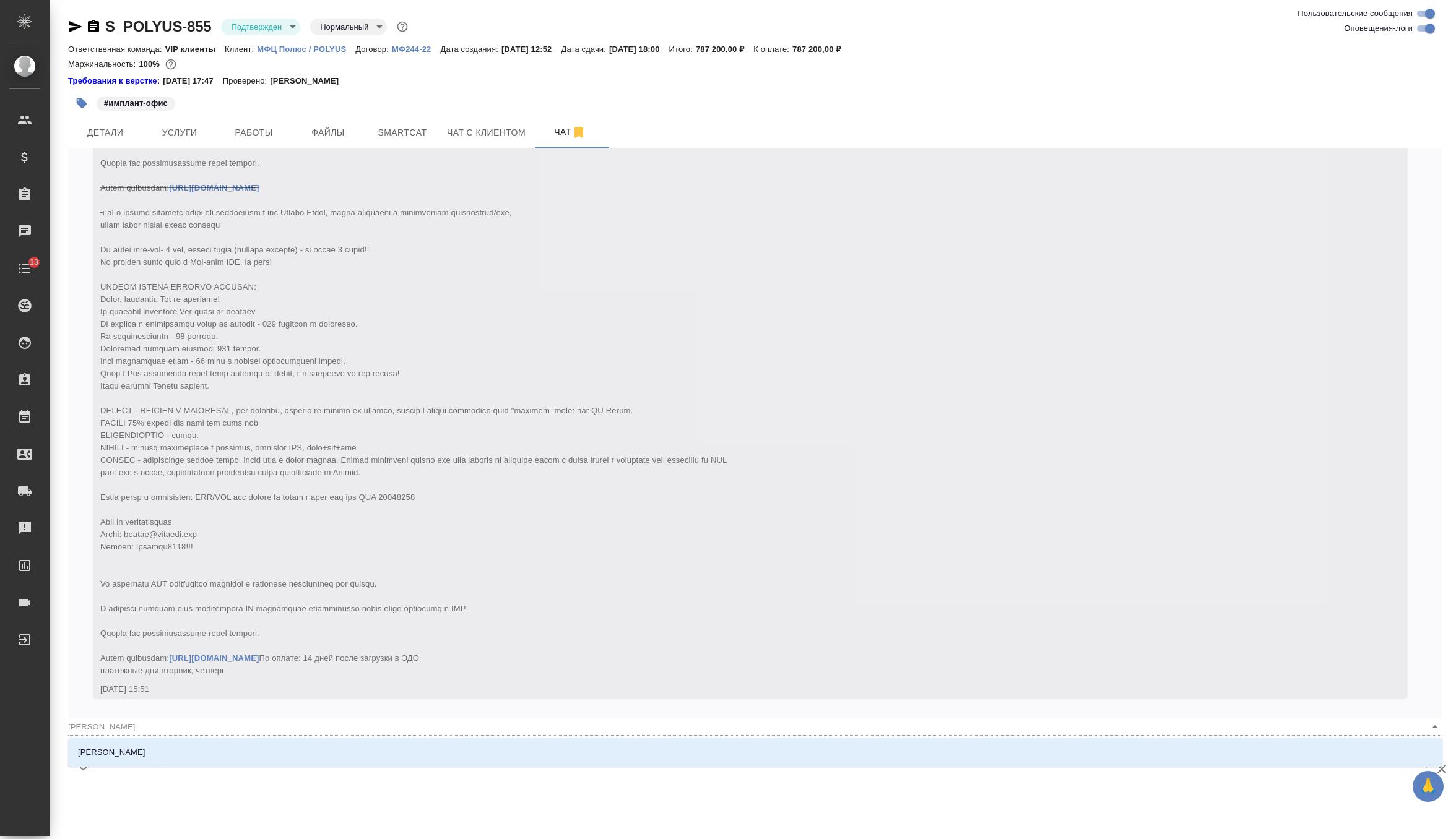
type input "федото"
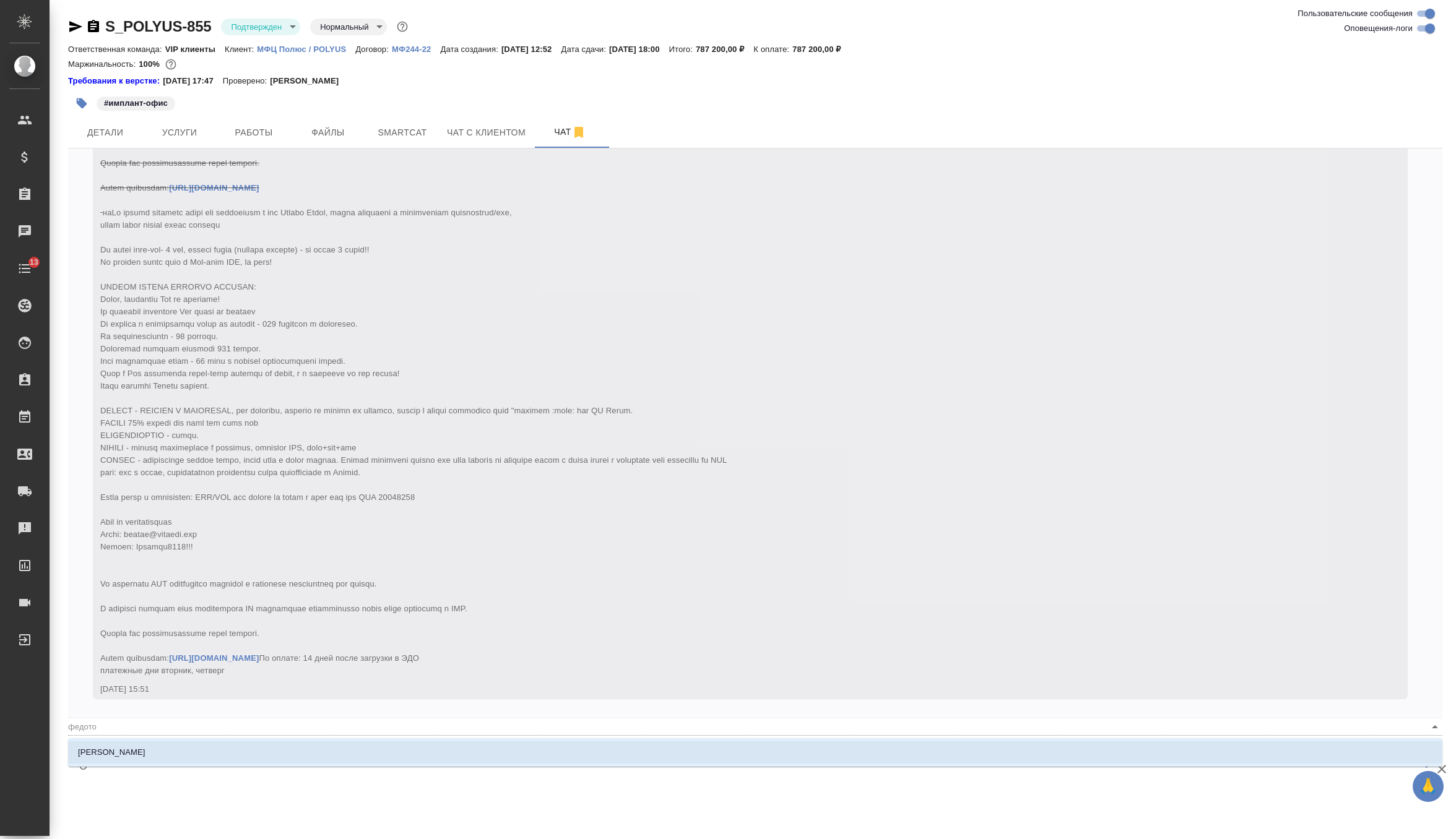
click at [303, 752] on li "[PERSON_NAME] [PERSON_NAME]" at bounding box center [755, 752] width 1374 height 23
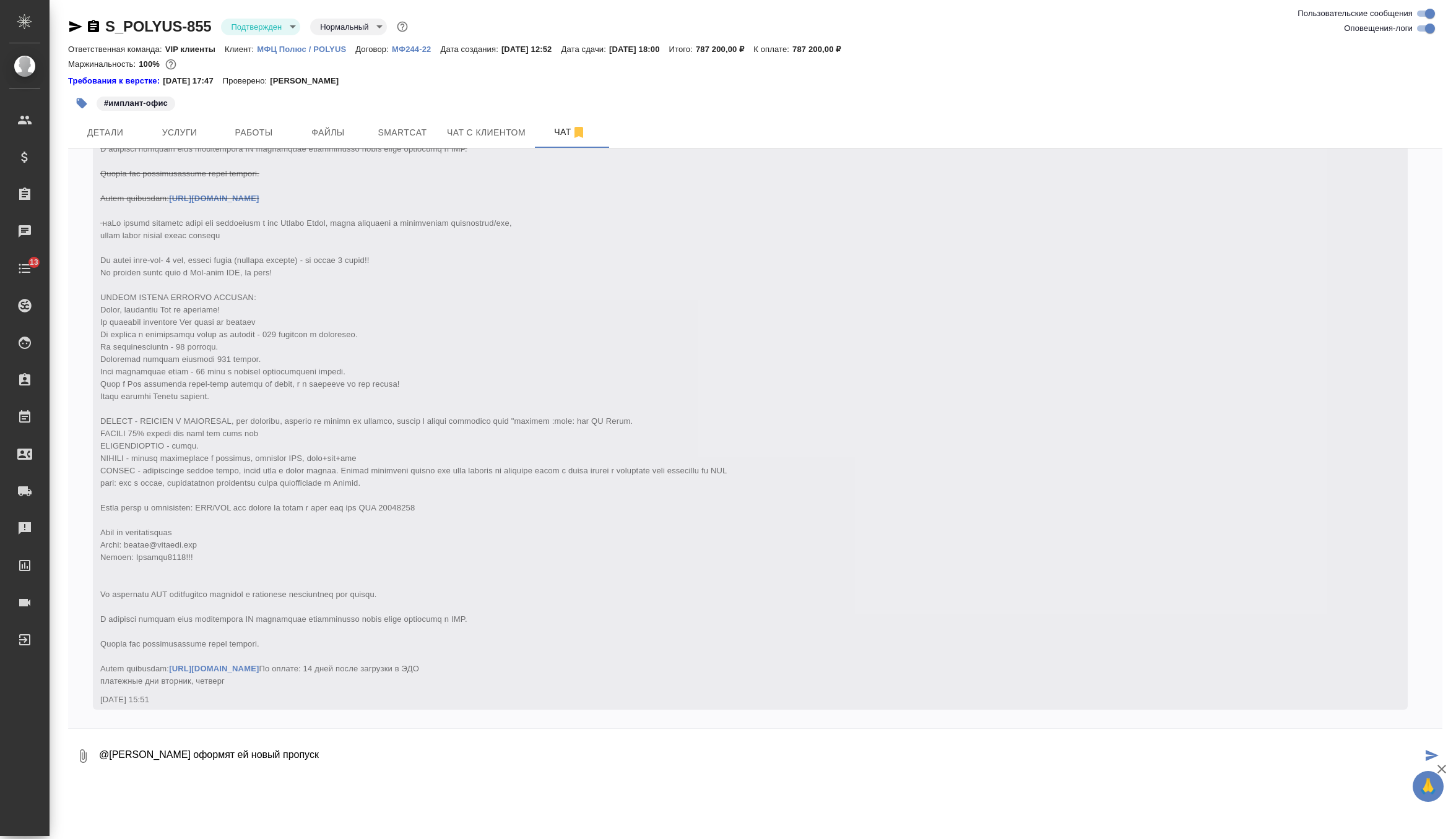
type textarea "@Федотова Ирина оформят ей новый пропуск"
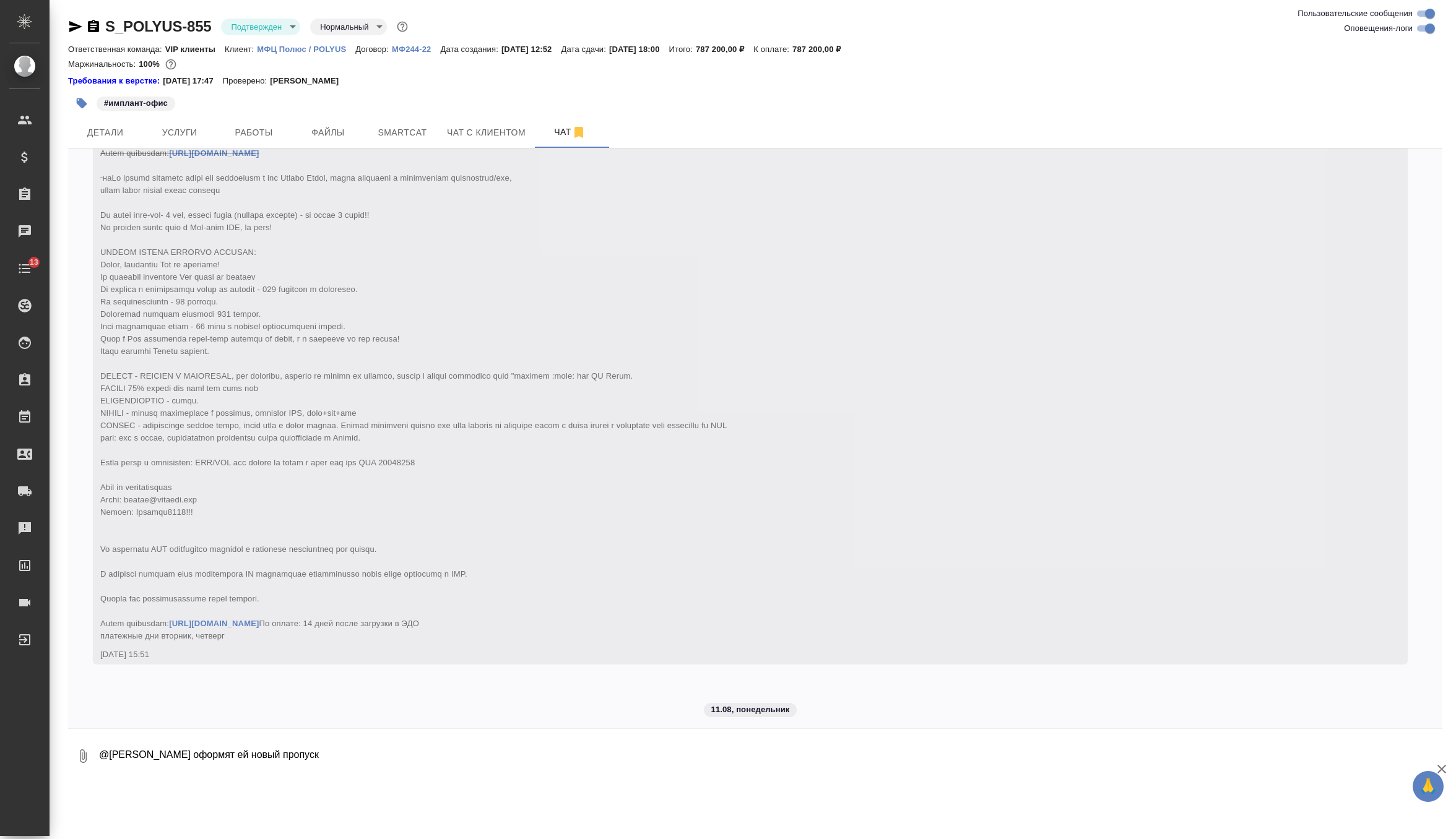
scroll to position [4305, 0]
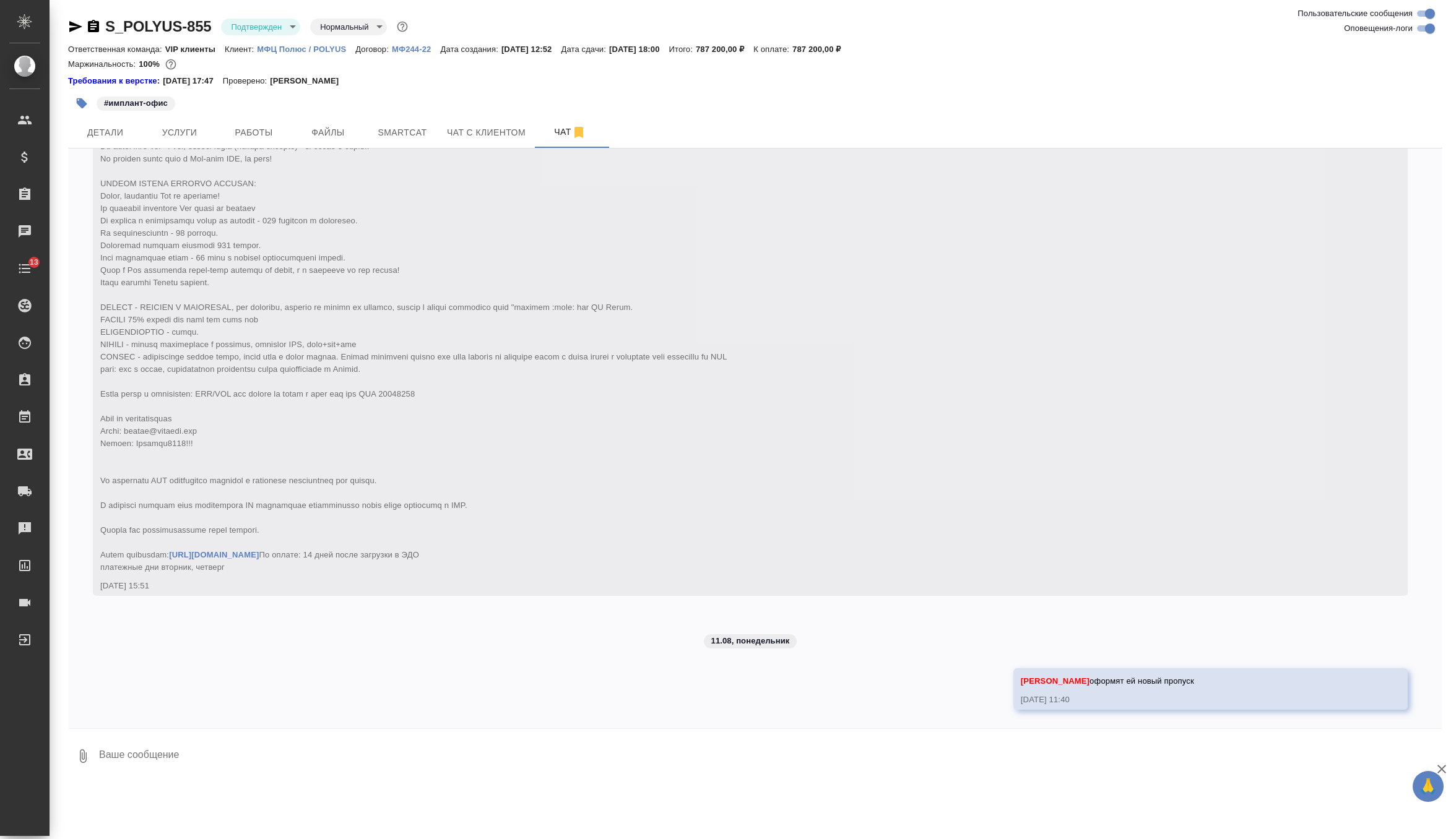
type textarea "@"
type textarea "о"
type textarea "не поняла про билет на 29 число, ей надо купить на 29 число или она из [GEOGRAP…"
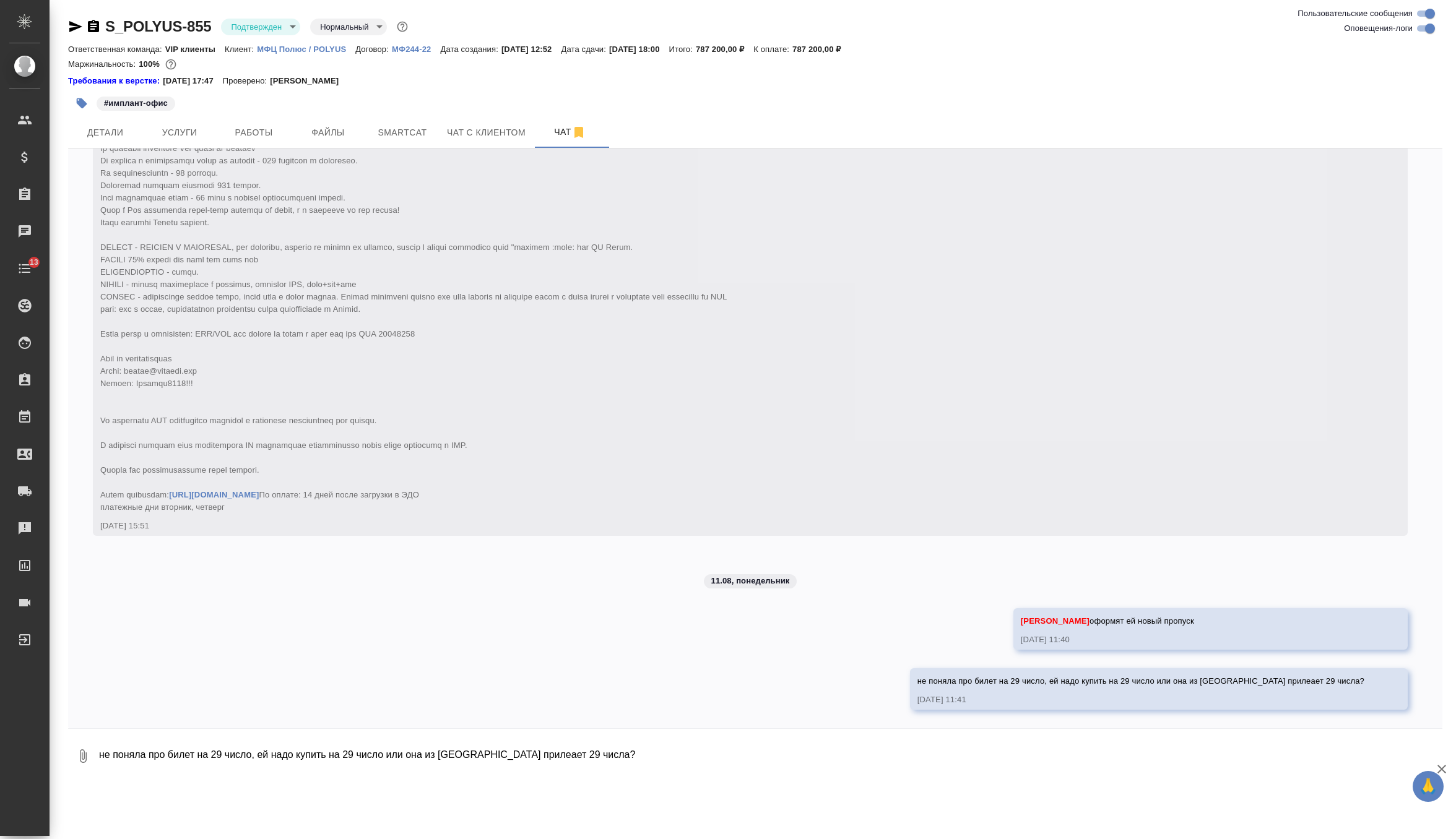
scroll to position [4365, 0]
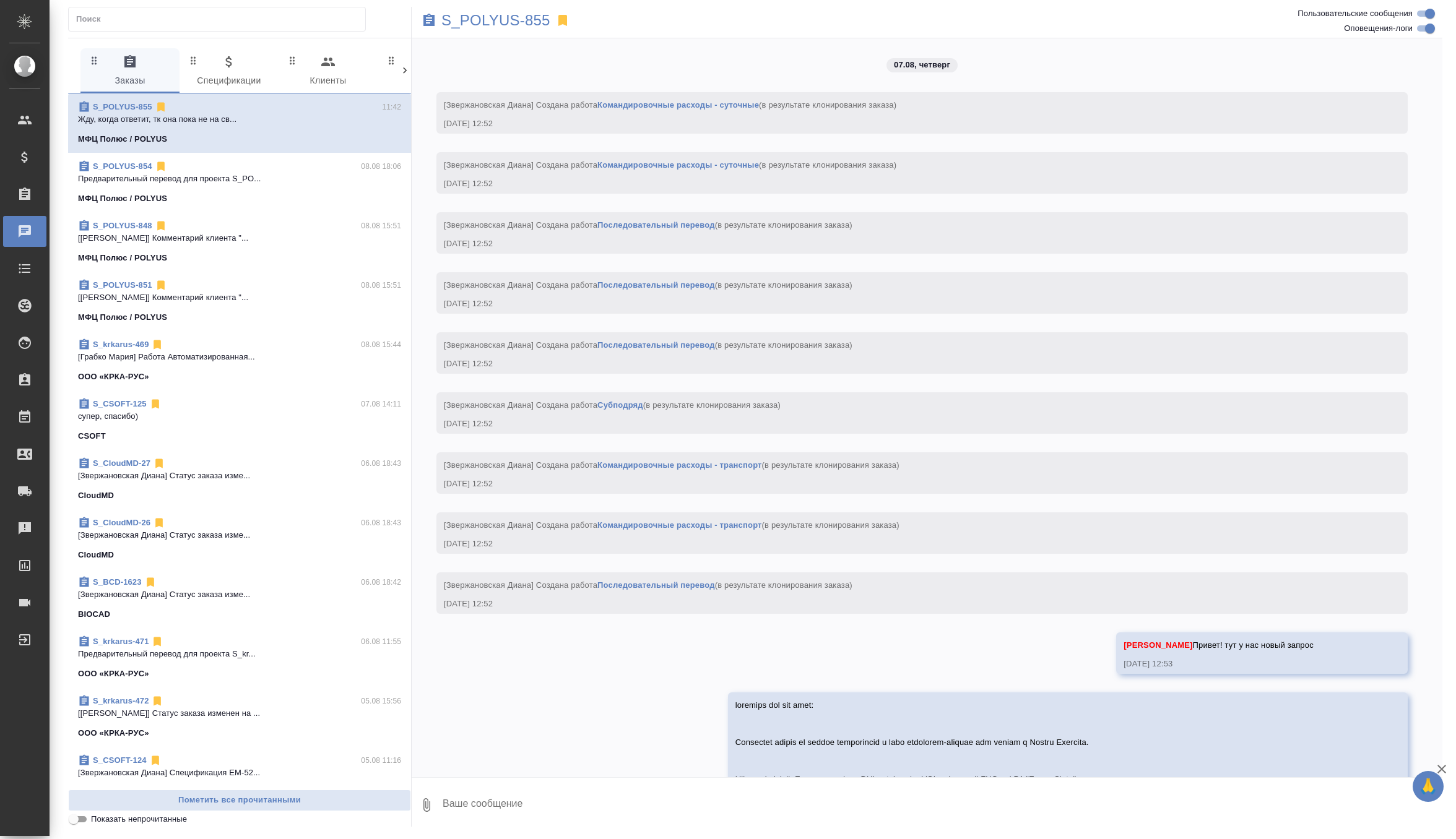
scroll to position [4457, 0]
